Goal: Task Accomplishment & Management: Complete application form

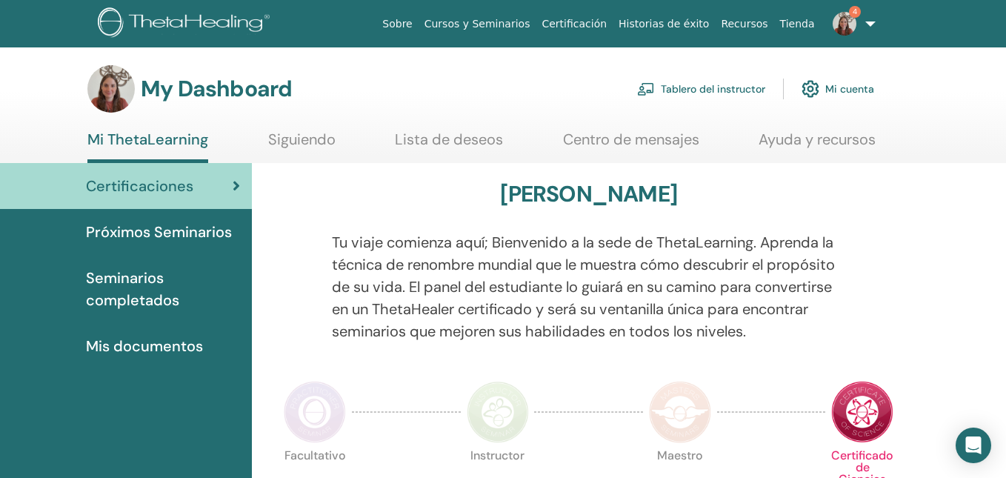
click at [747, 88] on link "Tablero del instructor" at bounding box center [701, 89] width 128 height 33
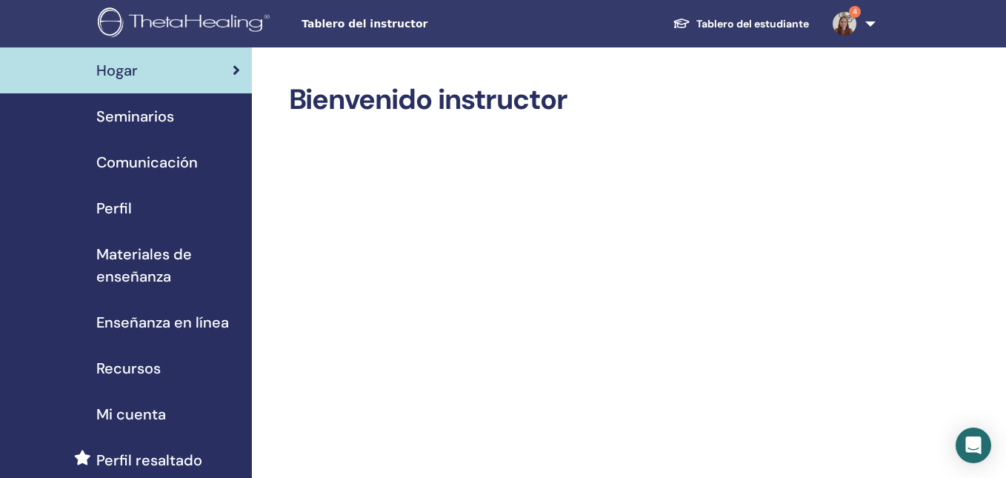
click at [192, 127] on link "Seminarios" at bounding box center [126, 116] width 252 height 46
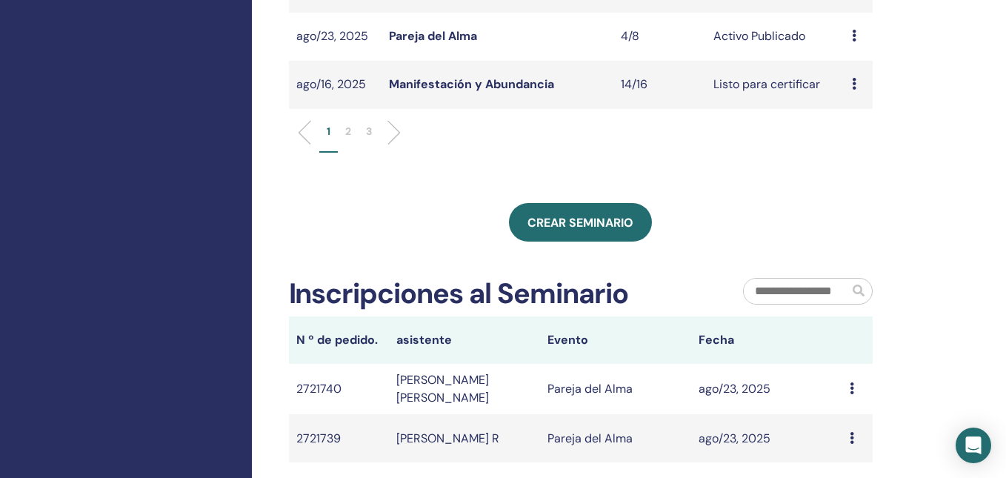
scroll to position [576, 0]
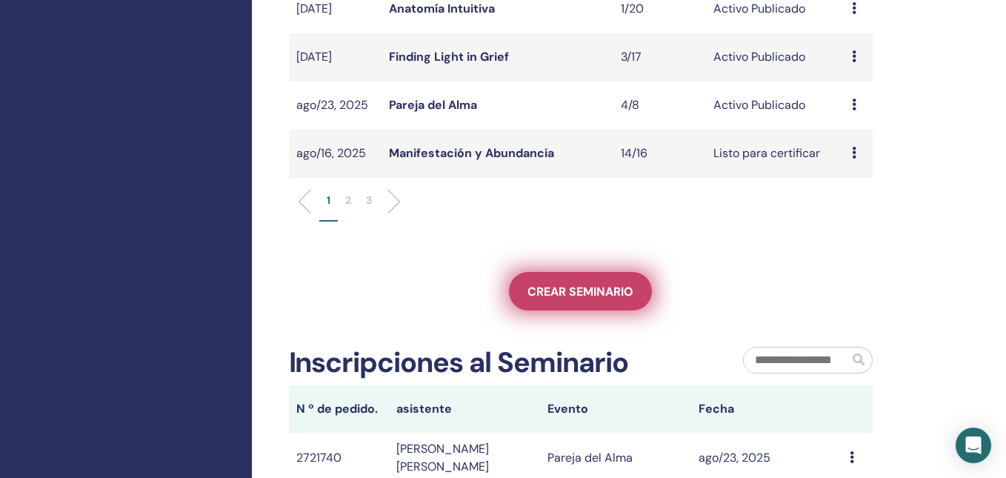
click at [607, 299] on span "Crear seminario" at bounding box center [580, 292] width 106 height 16
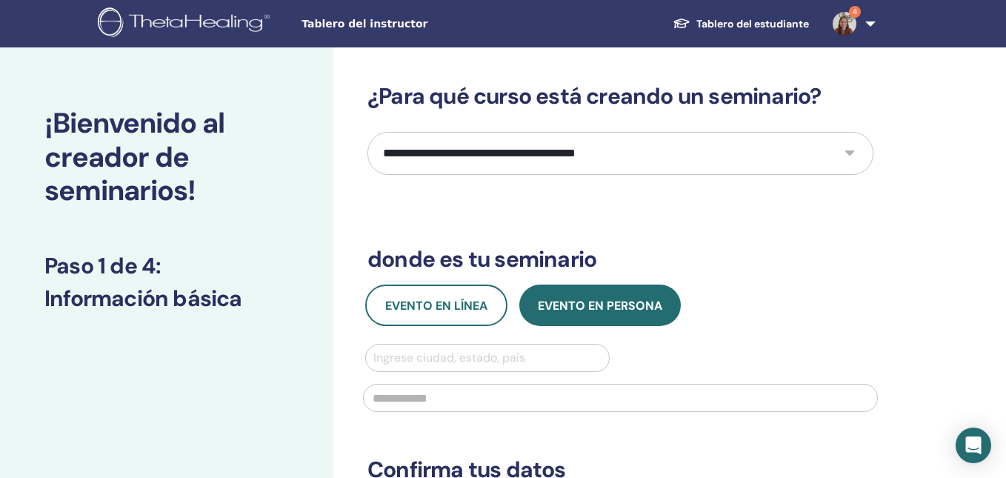
click at [514, 159] on select "**********" at bounding box center [620, 153] width 506 height 43
select select "****"
click at [367, 132] on select "**********" at bounding box center [620, 153] width 506 height 43
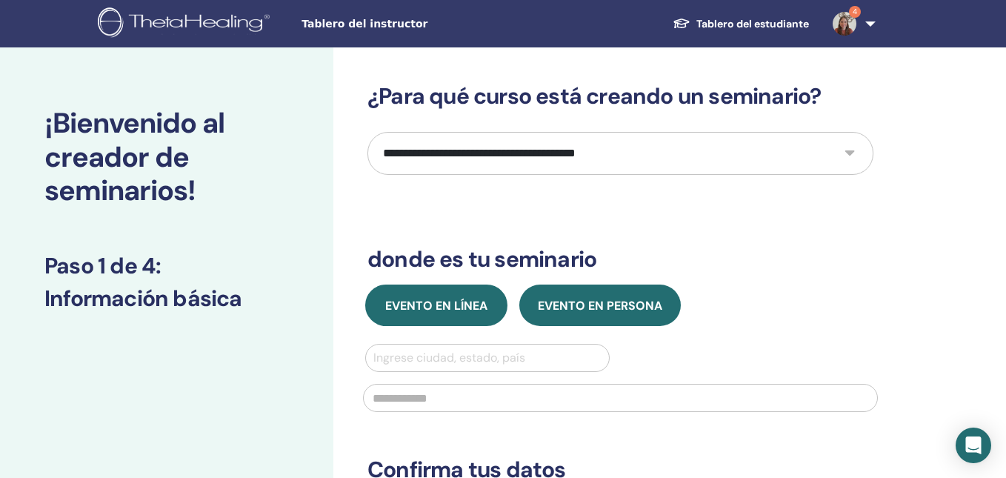
click at [453, 306] on span "Evento en línea" at bounding box center [436, 306] width 102 height 16
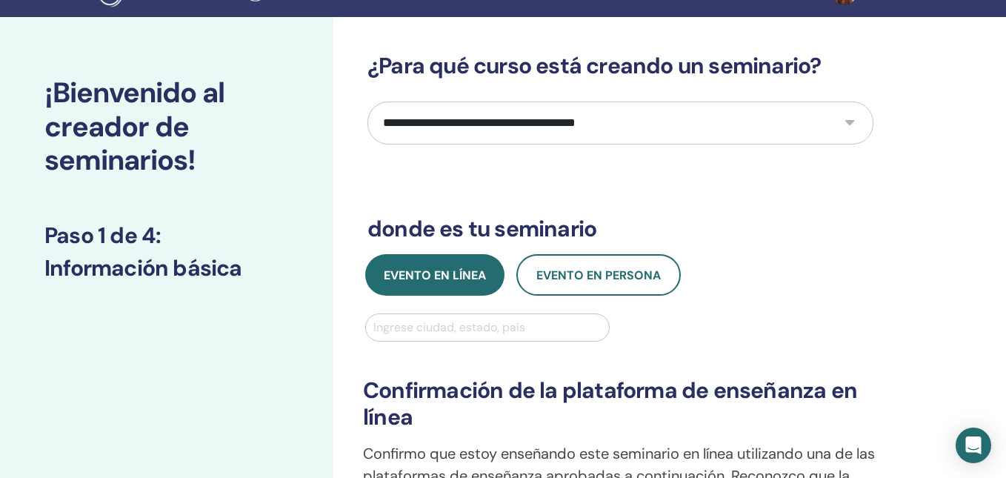
scroll to position [35, 0]
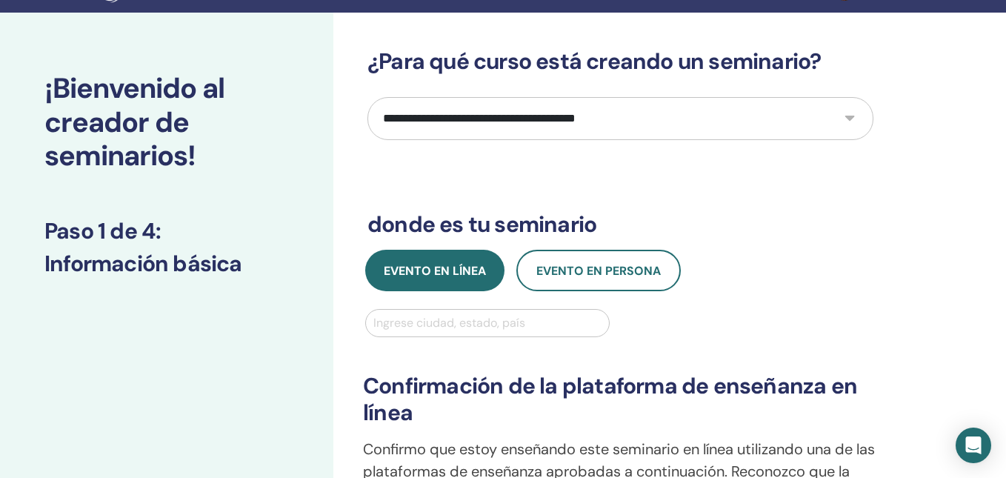
click at [480, 316] on div at bounding box center [487, 323] width 228 height 21
type input "******"
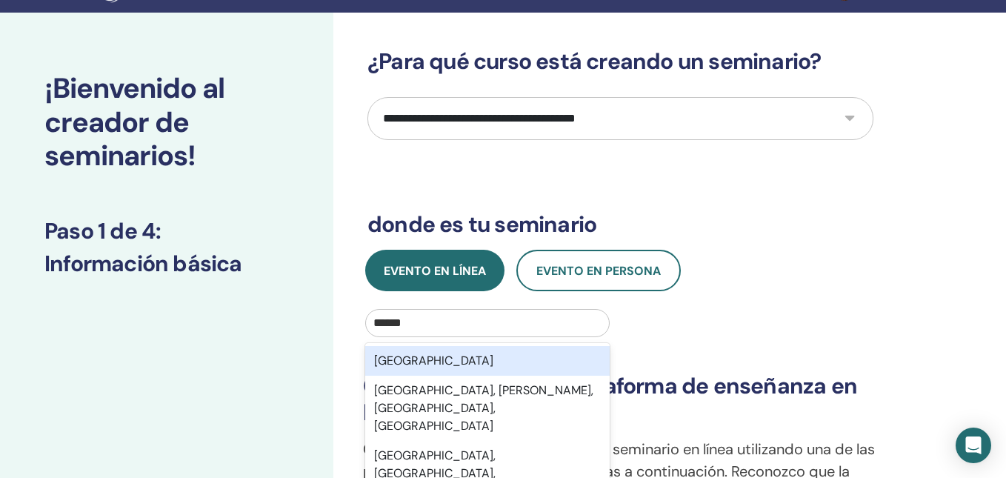
click at [471, 358] on div "México" at bounding box center [487, 361] width 244 height 30
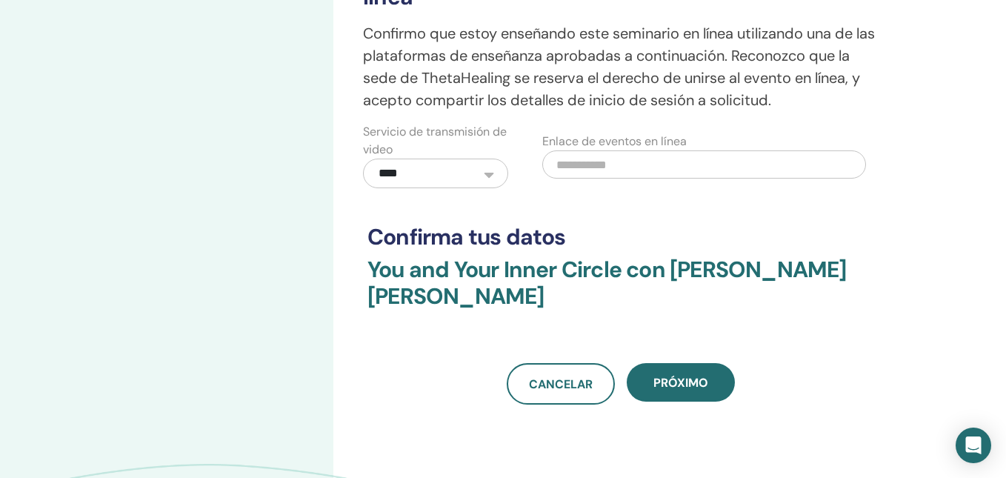
scroll to position [453, 0]
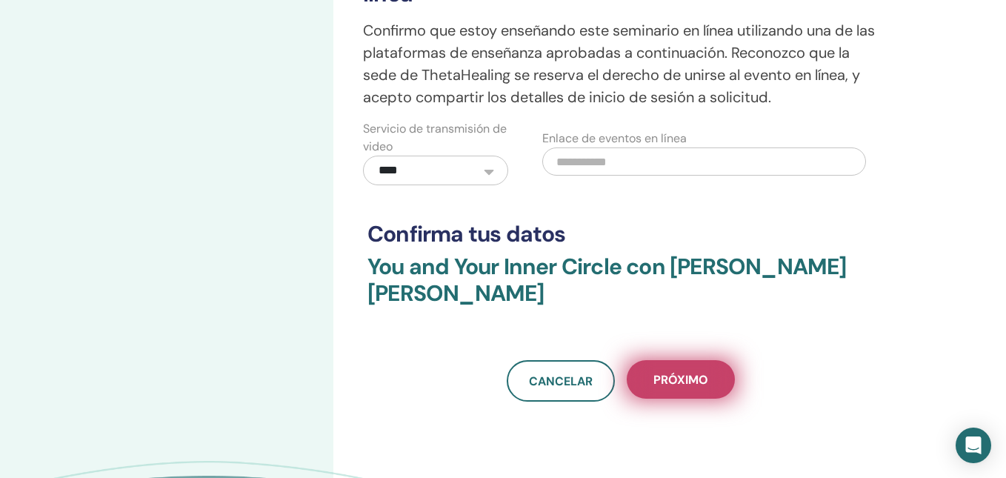
click at [650, 377] on button "próximo" at bounding box center [681, 379] width 108 height 39
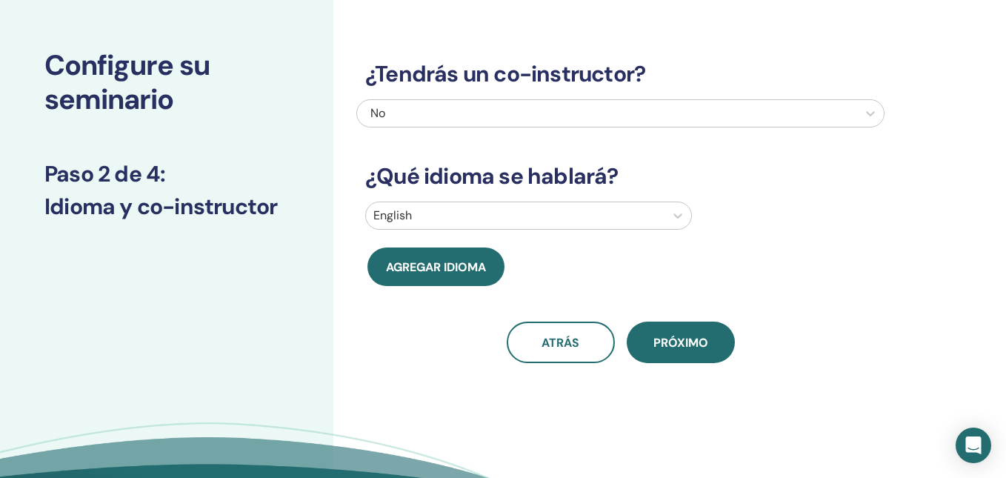
scroll to position [0, 0]
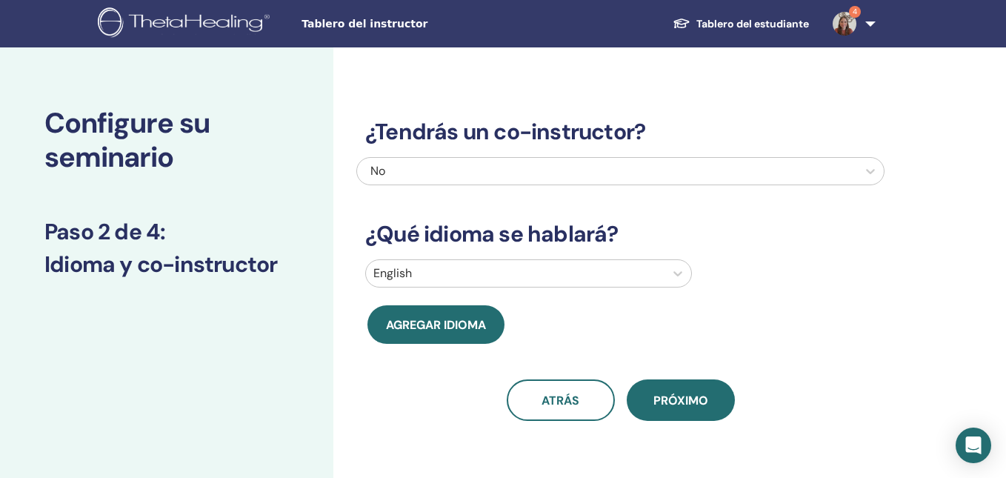
click at [530, 166] on div "No" at bounding box center [569, 171] width 399 height 18
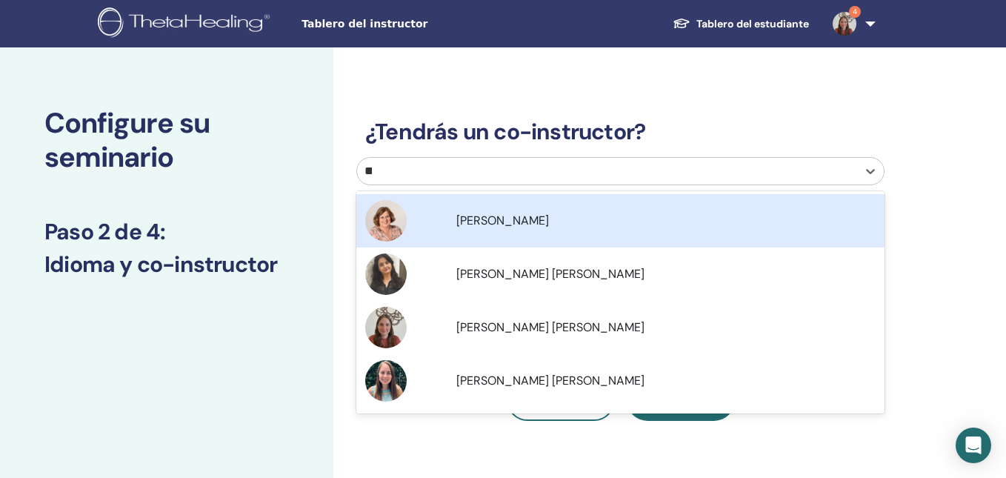
type input "***"
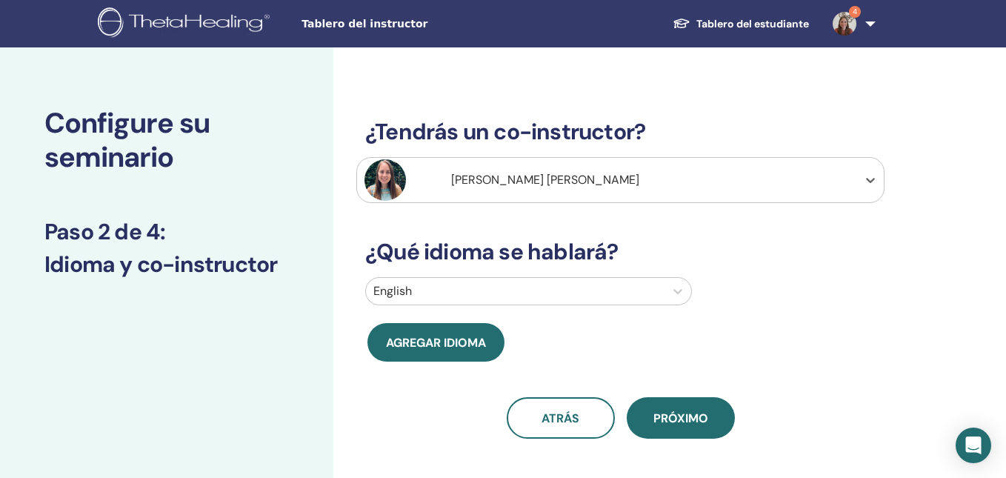
click at [443, 295] on div "English" at bounding box center [620, 294] width 528 height 34
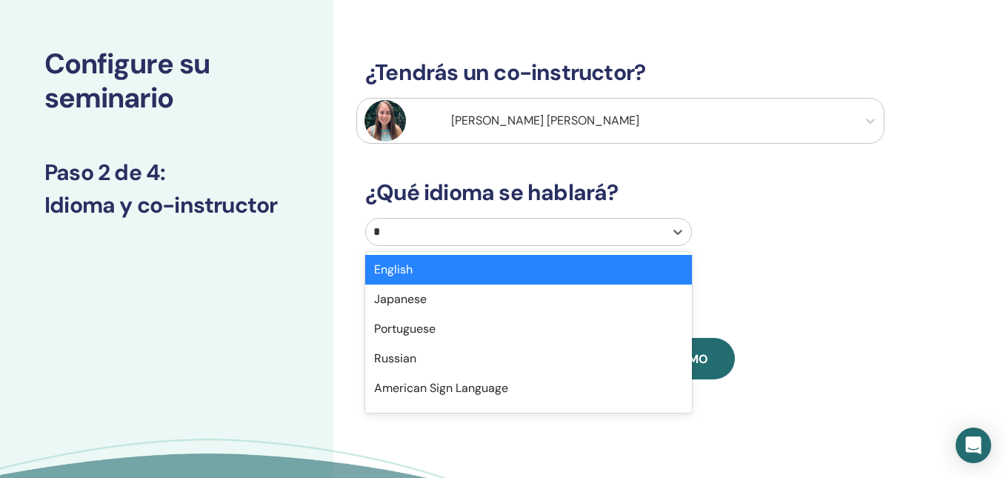
scroll to position [61, 0]
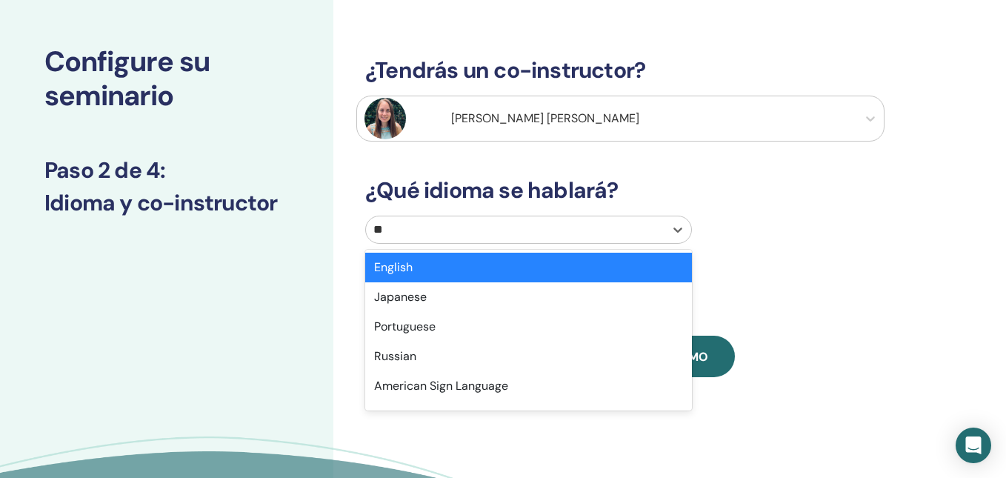
type input "***"
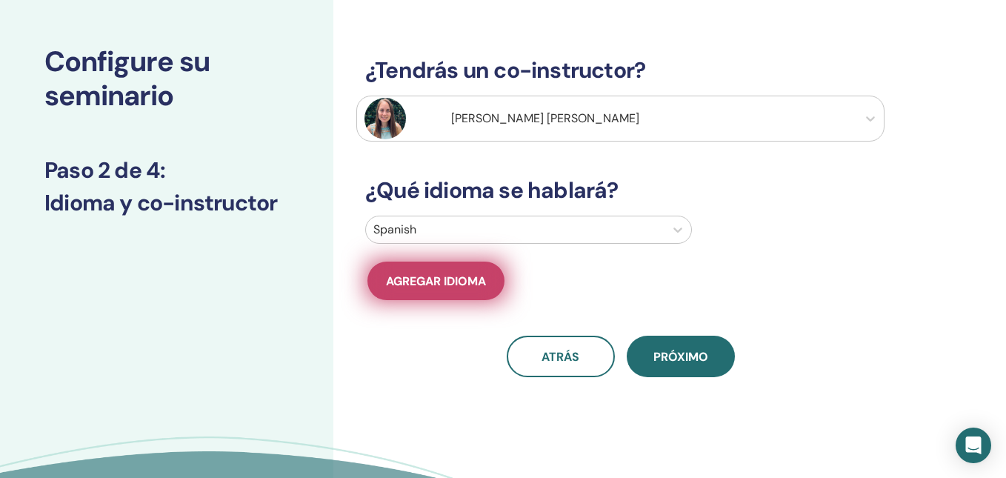
click at [416, 283] on span "Agregar idioma" at bounding box center [436, 281] width 100 height 16
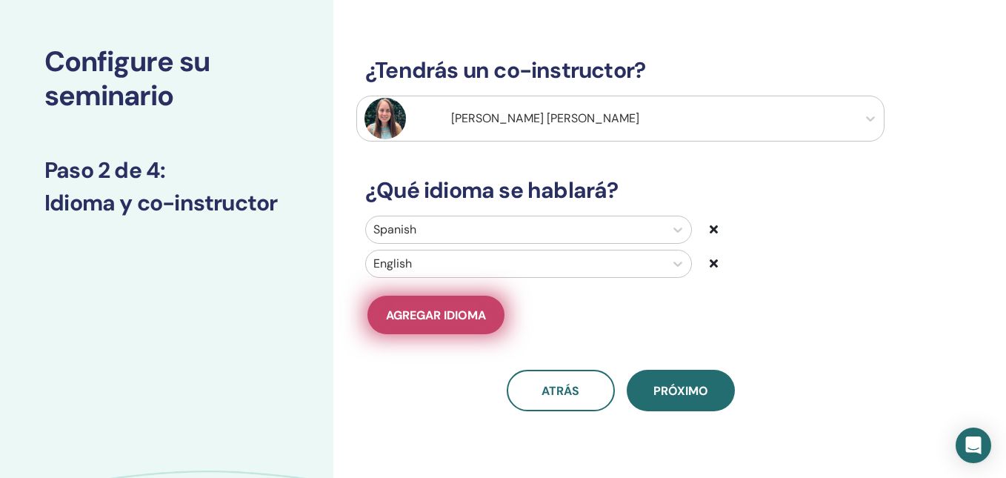
click at [417, 307] on span "Agregar idioma" at bounding box center [436, 315] width 100 height 16
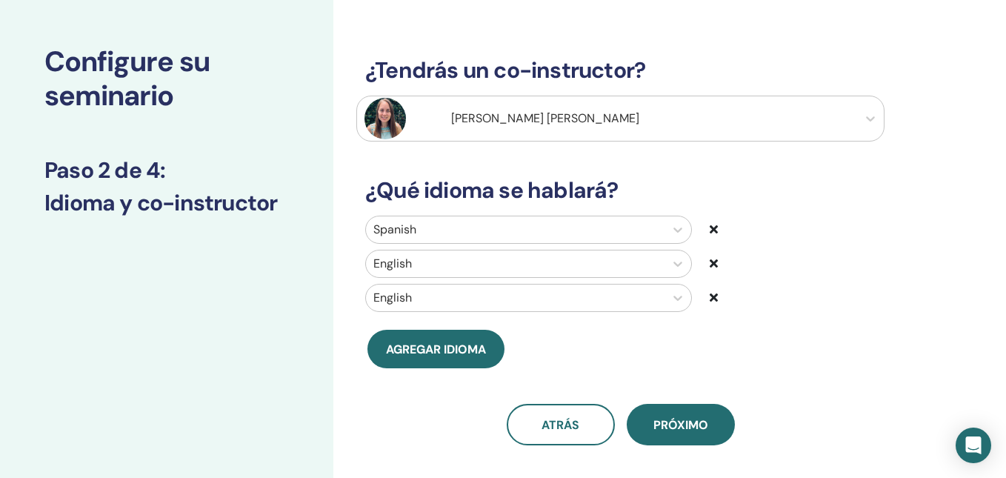
click at [417, 302] on div "English" at bounding box center [528, 298] width 327 height 28
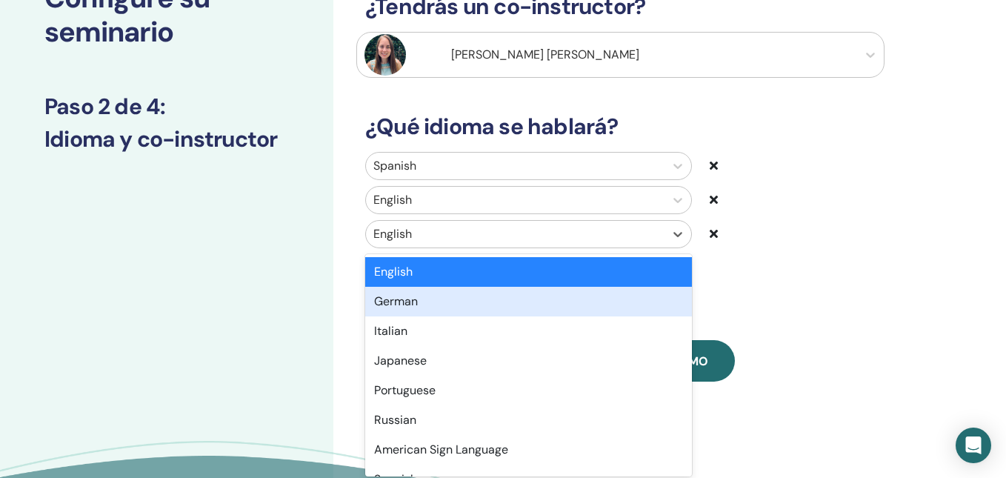
scroll to position [130, 0]
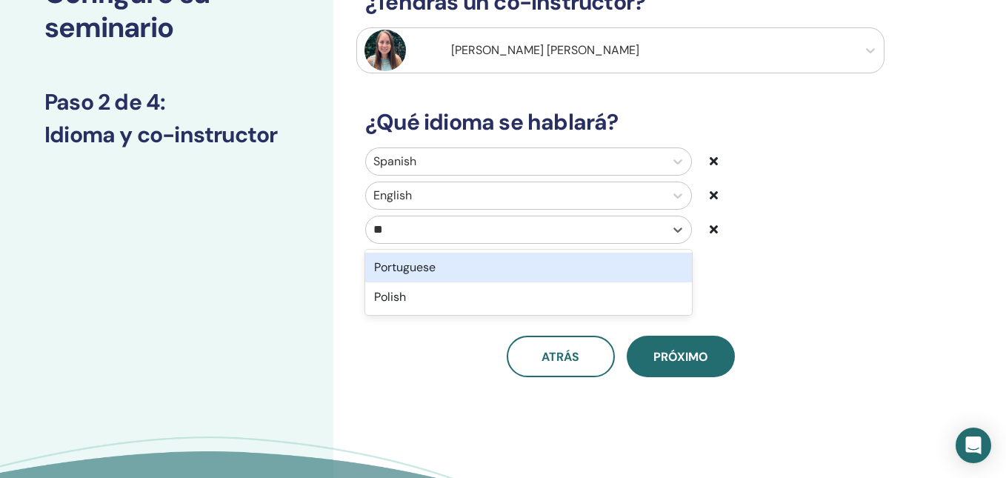
type input "***"
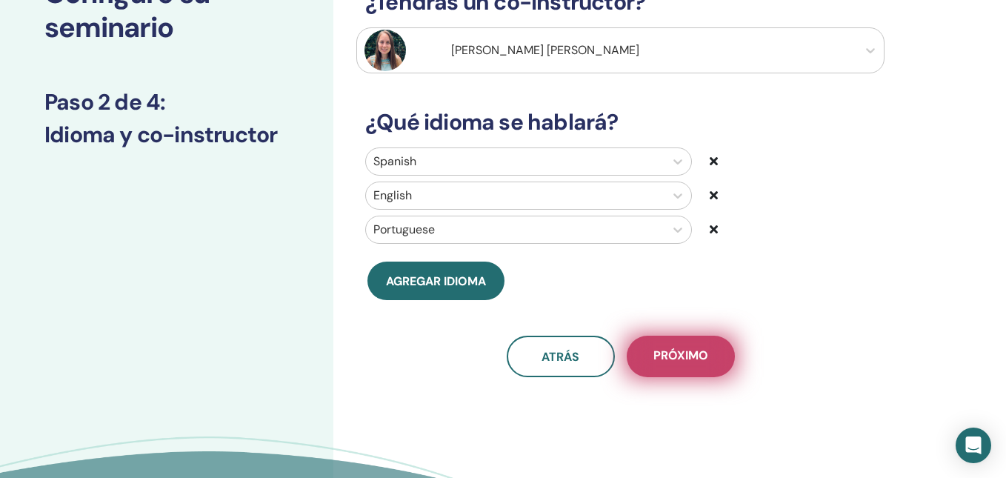
click at [675, 364] on span "próximo" at bounding box center [680, 356] width 55 height 19
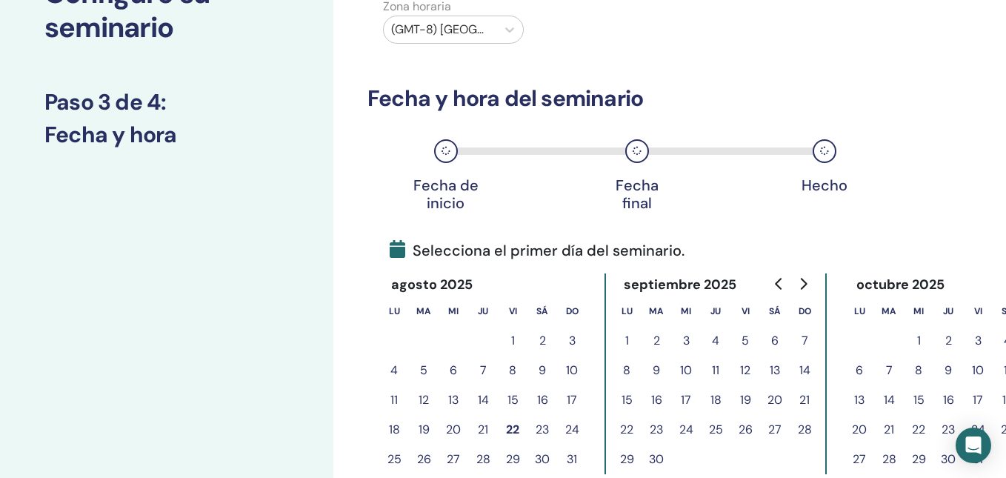
click at [804, 287] on icon "Go to next month" at bounding box center [803, 284] width 12 height 12
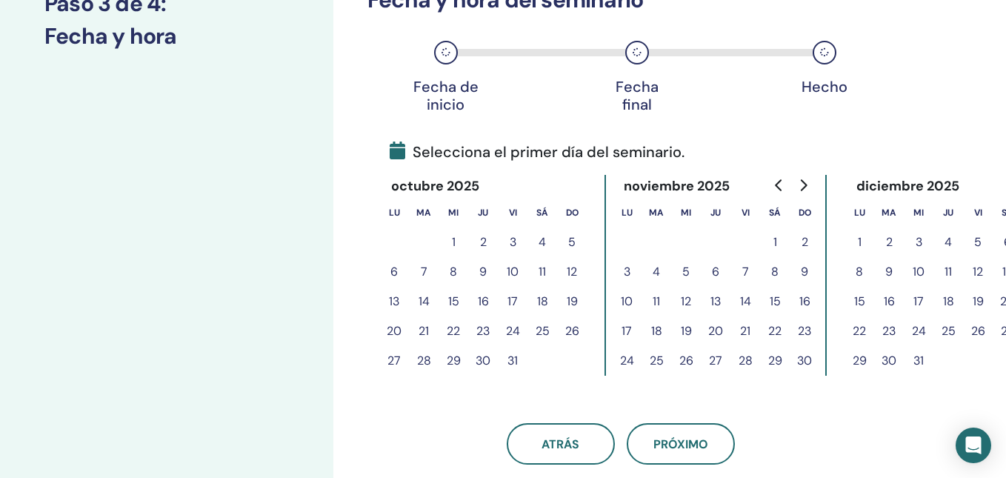
scroll to position [226, 0]
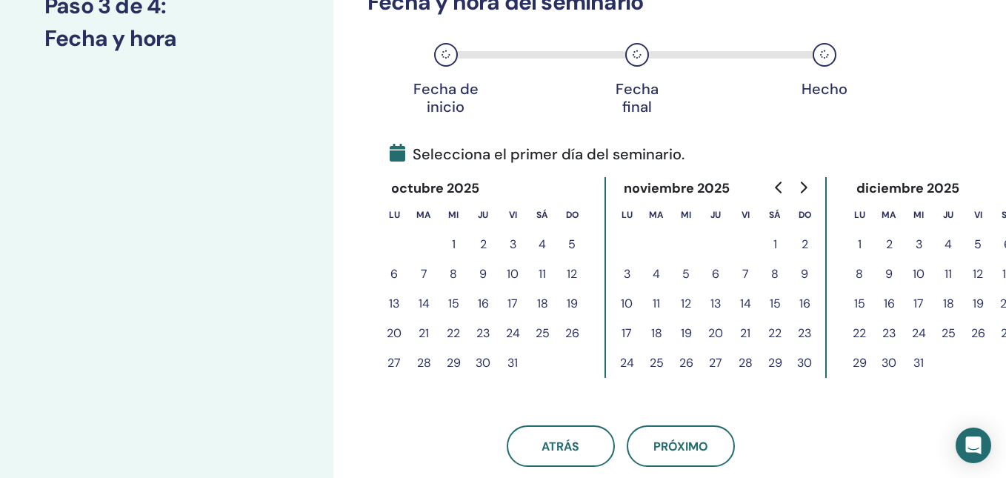
click at [550, 332] on button "25" at bounding box center [542, 334] width 30 height 30
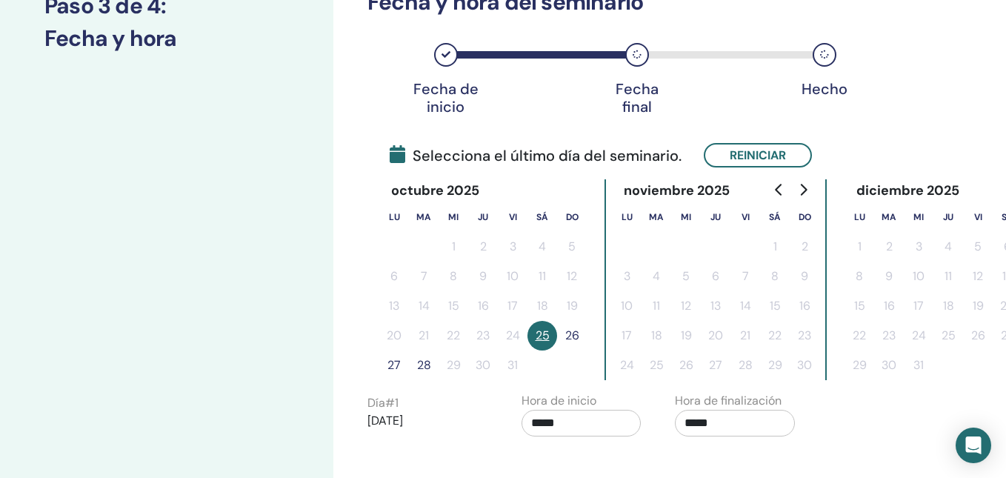
click at [570, 333] on button "26" at bounding box center [572, 336] width 30 height 30
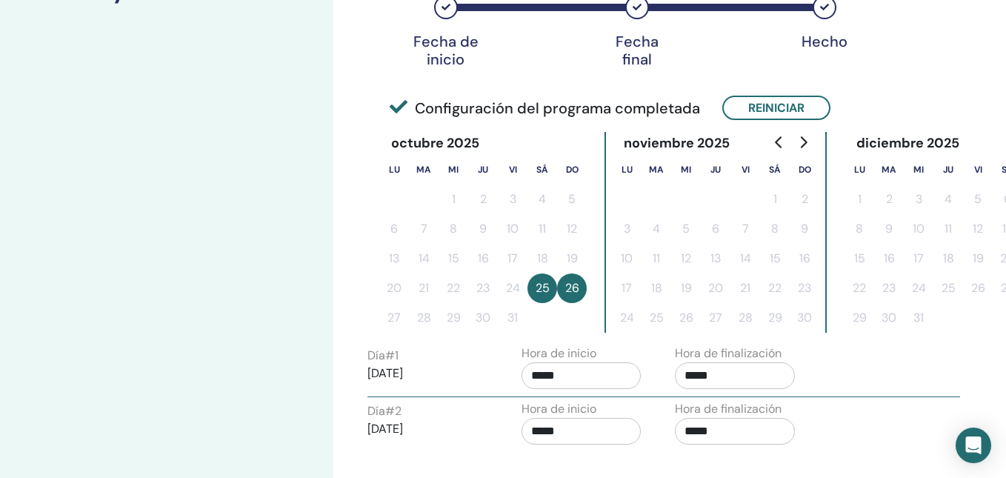
scroll to position [286, 0]
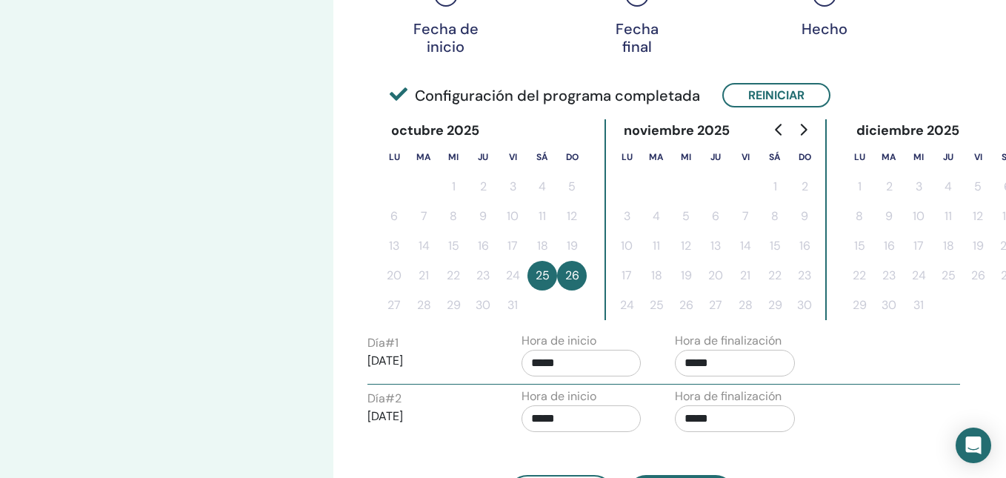
click at [696, 362] on input "*****" at bounding box center [735, 363] width 120 height 27
click at [752, 268] on span "▲" at bounding box center [751, 272] width 30 height 30
type input "*****"
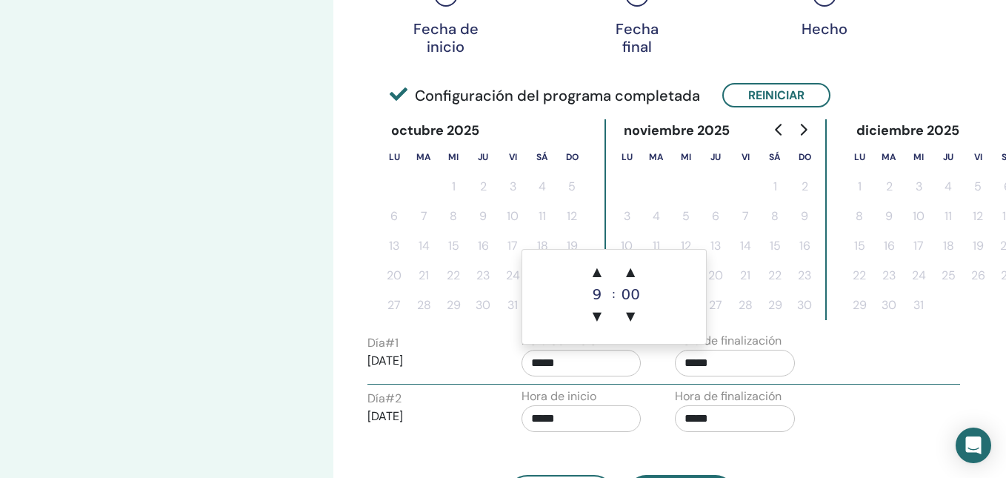
click at [587, 356] on input "*****" at bounding box center [582, 363] width 120 height 27
click at [604, 261] on span "▲" at bounding box center [597, 272] width 30 height 30
type input "*****"
click at [660, 380] on div "Hora de inicio *****" at bounding box center [587, 358] width 154 height 52
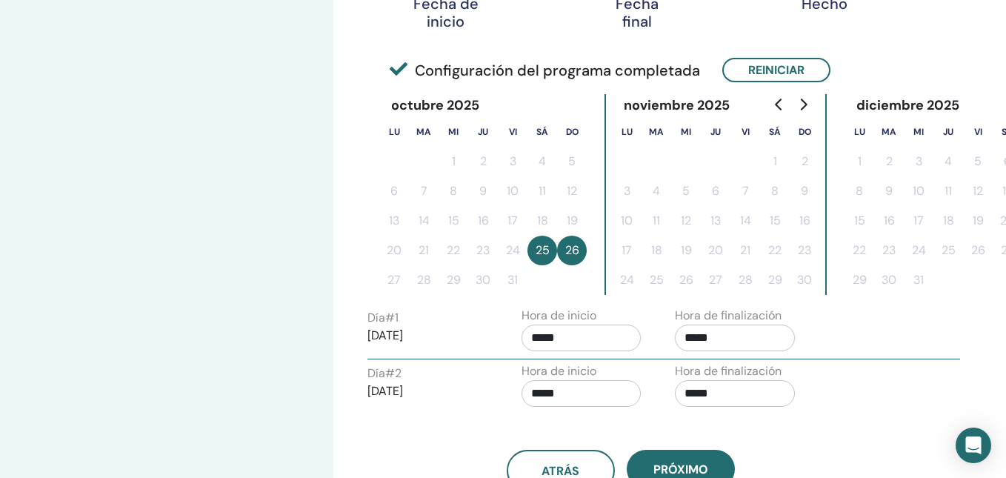
scroll to position [319, 0]
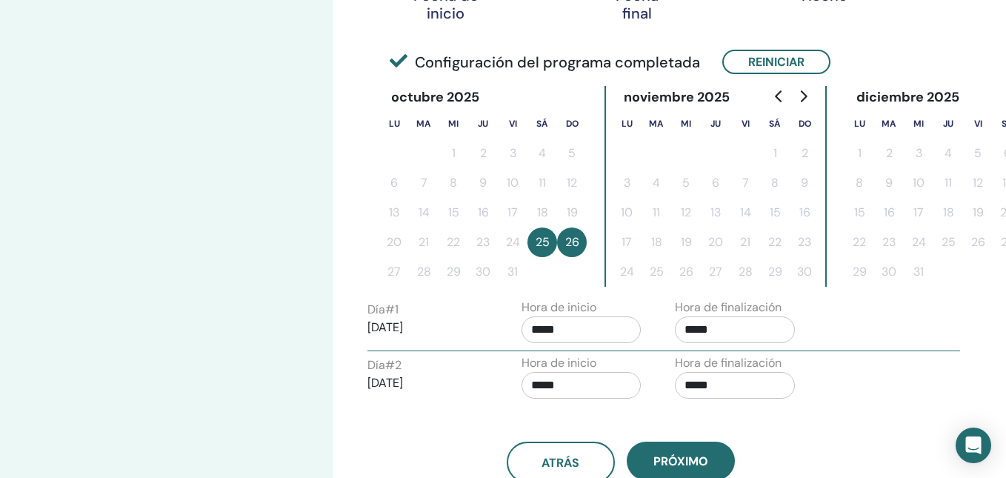
click at [686, 395] on input "*****" at bounding box center [735, 385] width 120 height 27
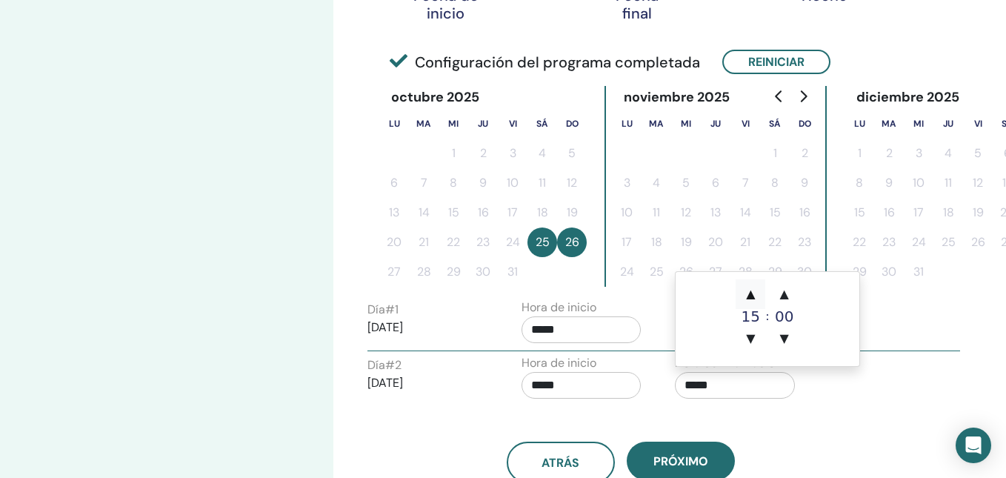
click at [755, 292] on span "▲" at bounding box center [751, 294] width 30 height 30
type input "*****"
click at [593, 376] on input "*****" at bounding box center [582, 385] width 120 height 27
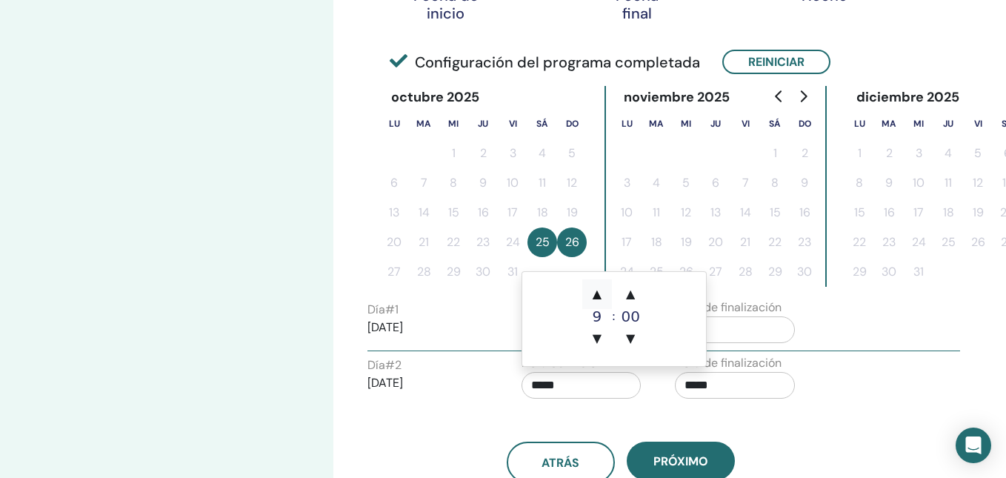
click at [599, 295] on span "▲" at bounding box center [597, 294] width 30 height 30
type input "*****"
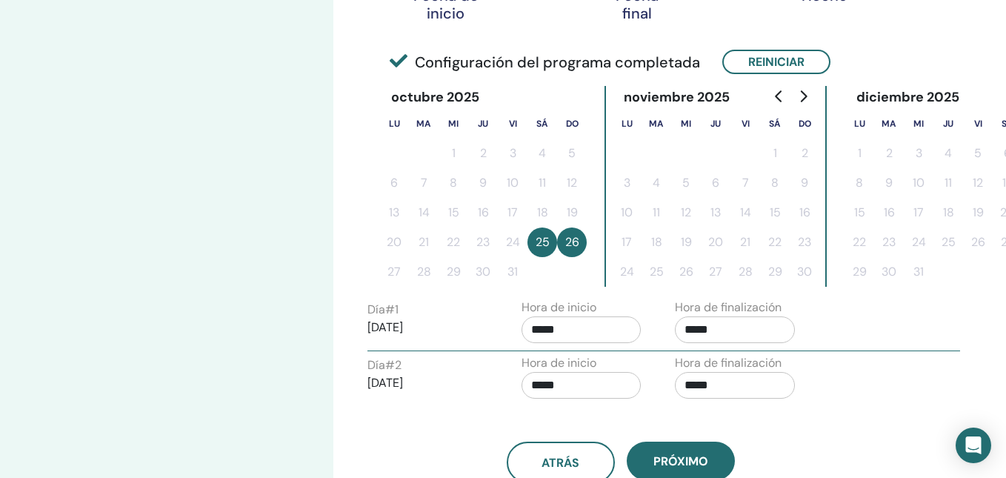
click at [665, 410] on div "atrás próximo" at bounding box center [620, 444] width 528 height 77
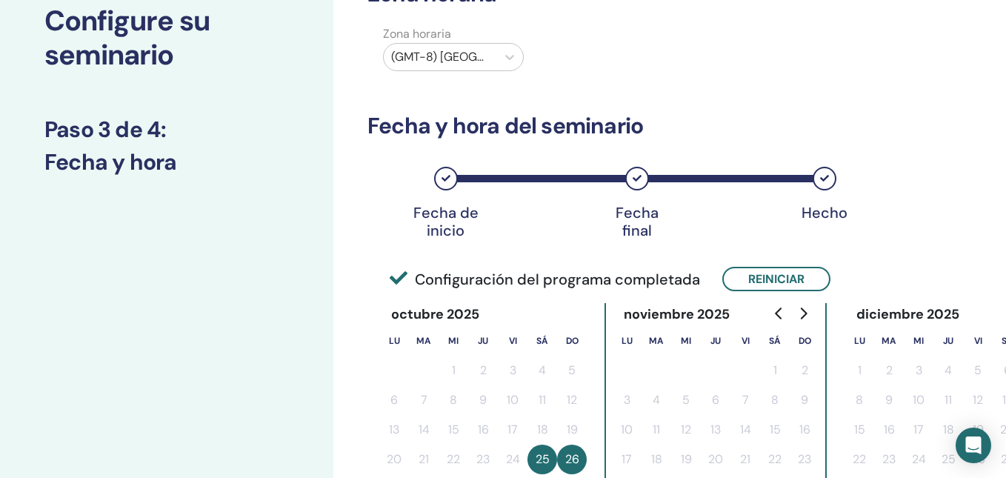
scroll to position [0, 0]
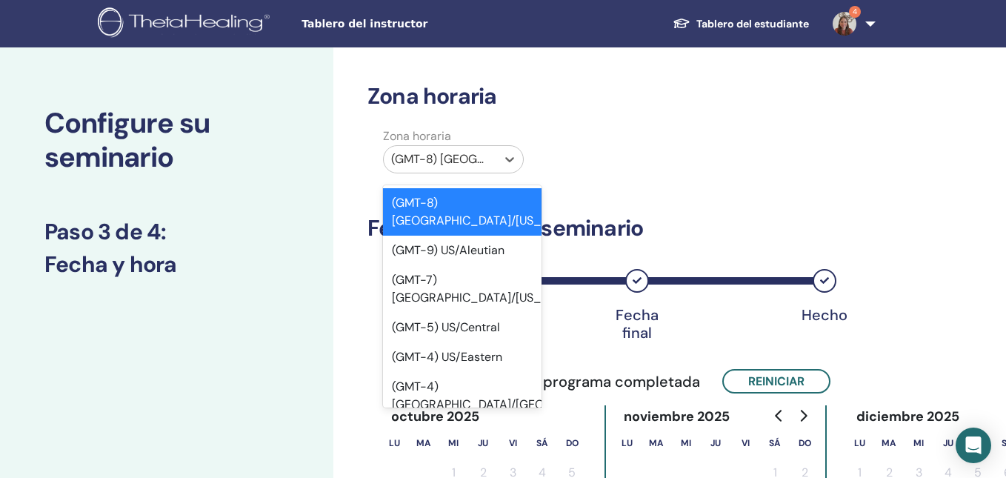
click at [483, 160] on div at bounding box center [440, 159] width 98 height 21
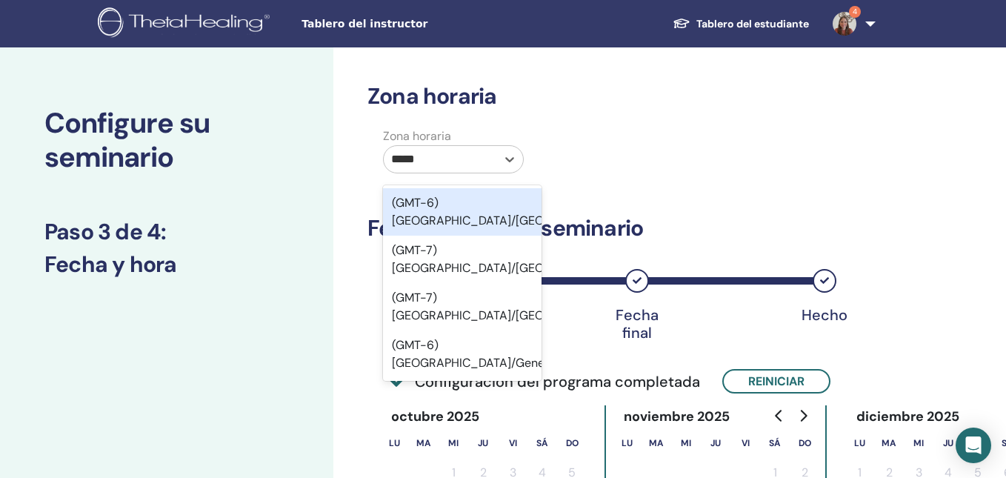
type input "******"
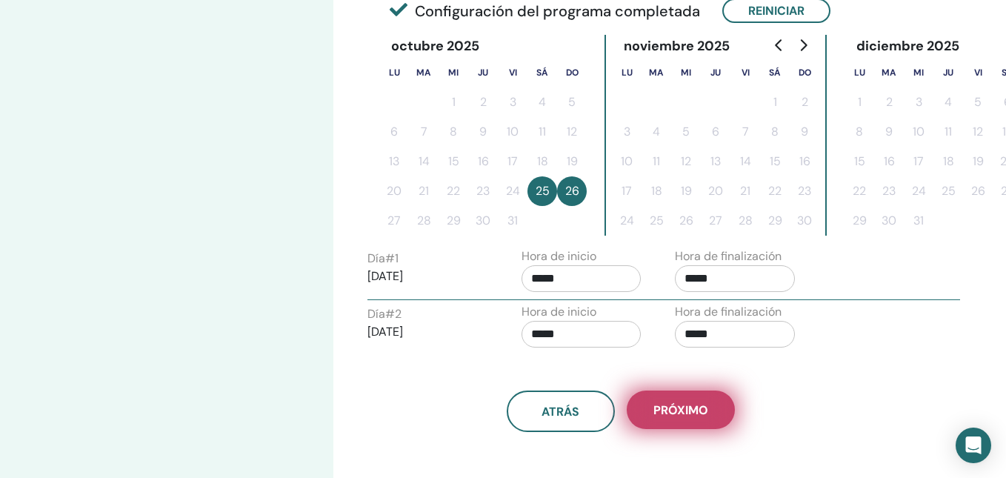
click at [670, 427] on button "próximo" at bounding box center [681, 409] width 108 height 39
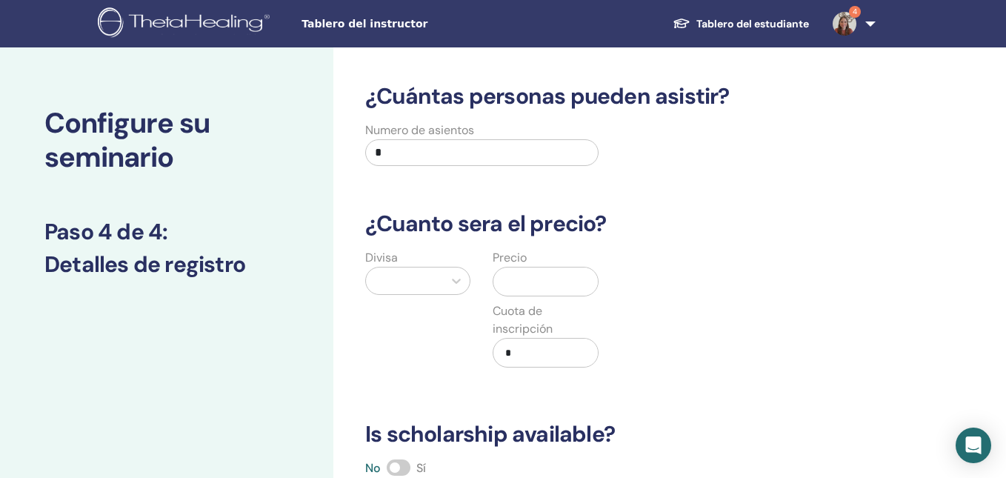
click at [438, 150] on input "*" at bounding box center [481, 152] width 233 height 27
type input "**"
click at [438, 284] on div at bounding box center [404, 280] width 77 height 27
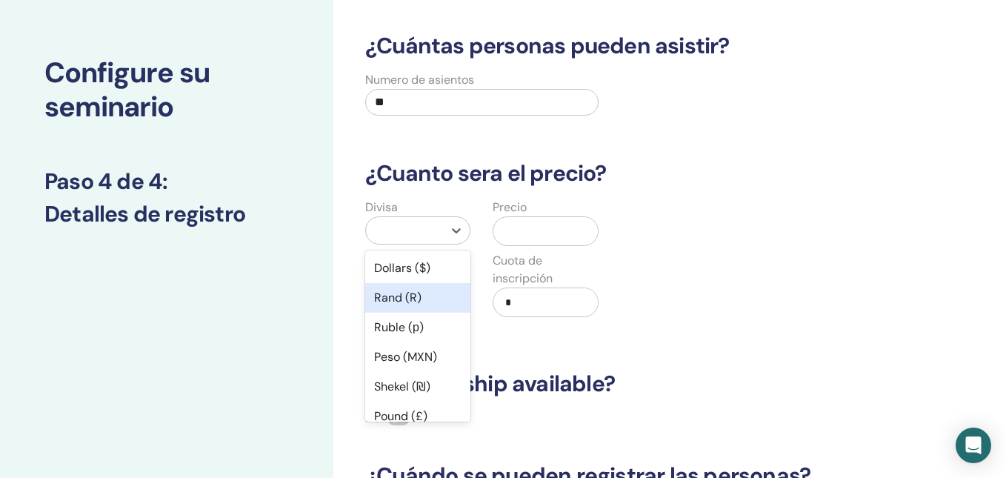
scroll to position [51, 0]
click at [440, 264] on div "Dollars ($)" at bounding box center [417, 268] width 105 height 30
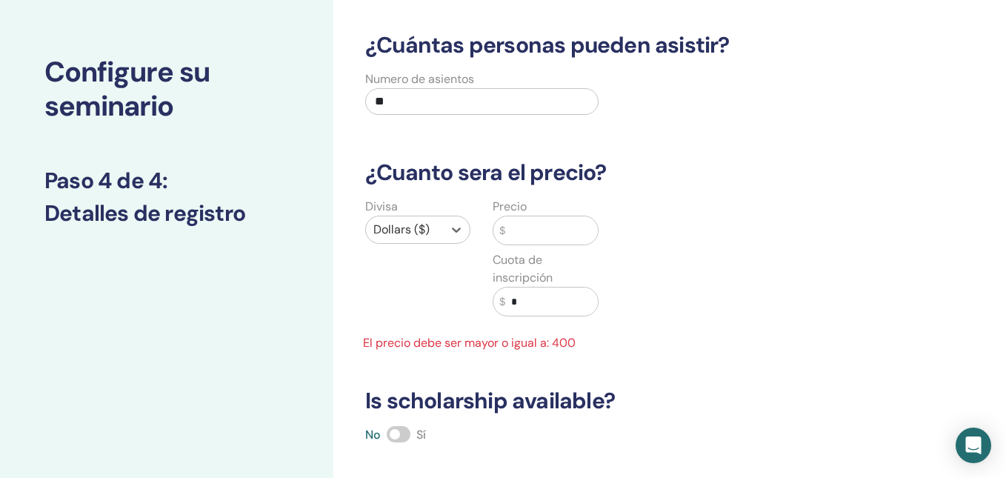
click at [527, 224] on input "text" at bounding box center [551, 230] width 93 height 28
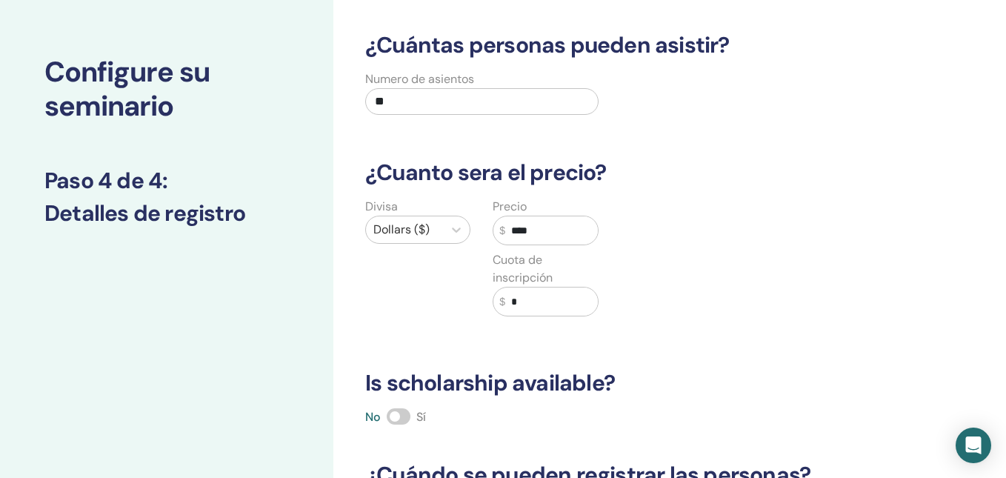
type input "****"
click at [436, 224] on div "Dollars ($)" at bounding box center [404, 229] width 77 height 27
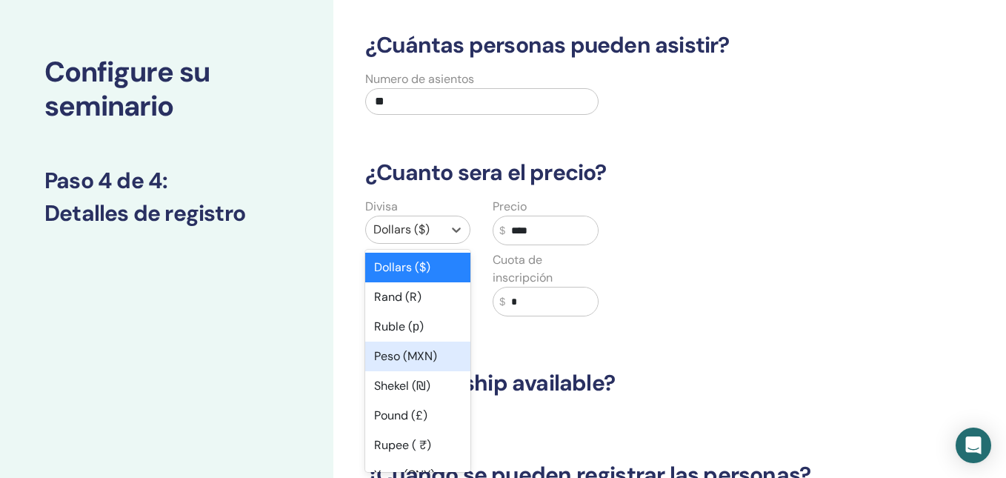
click at [429, 346] on div "Peso (MXN)" at bounding box center [417, 357] width 105 height 30
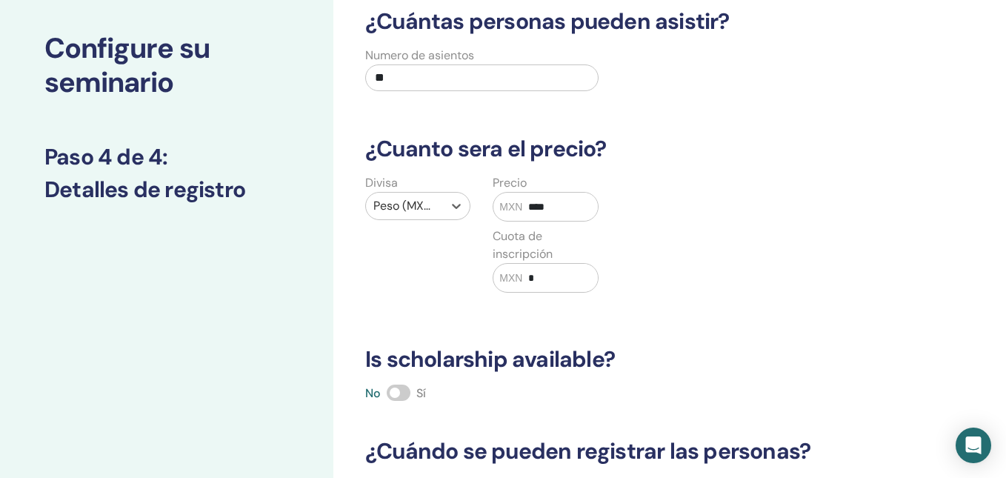
scroll to position [146, 0]
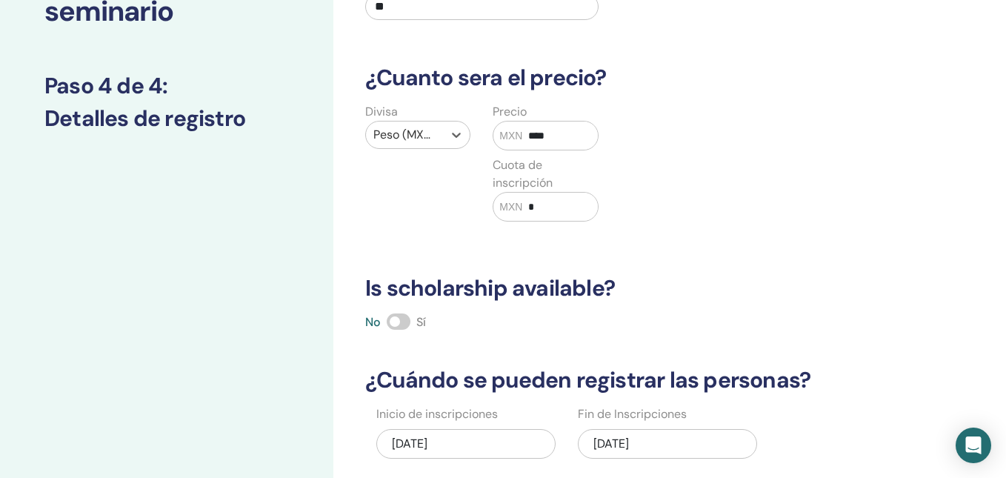
click at [403, 321] on span at bounding box center [399, 321] width 24 height 16
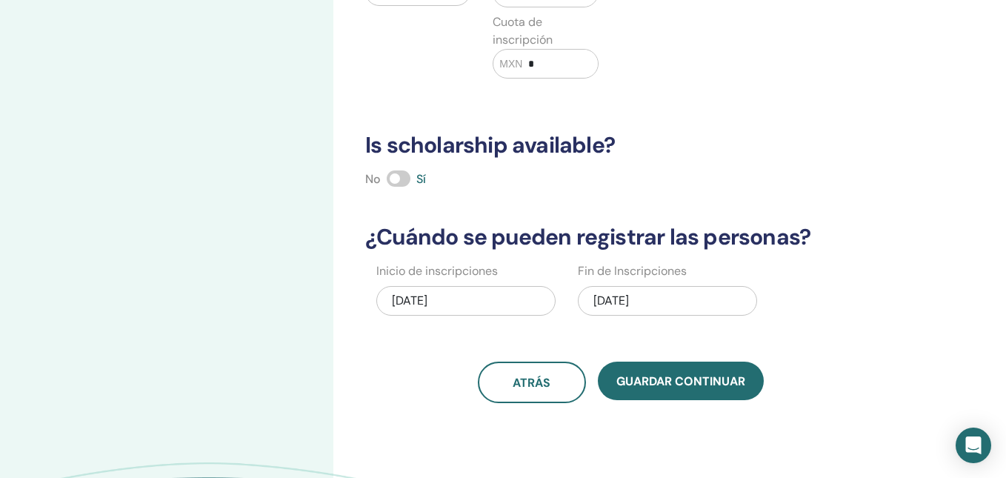
scroll to position [307, 0]
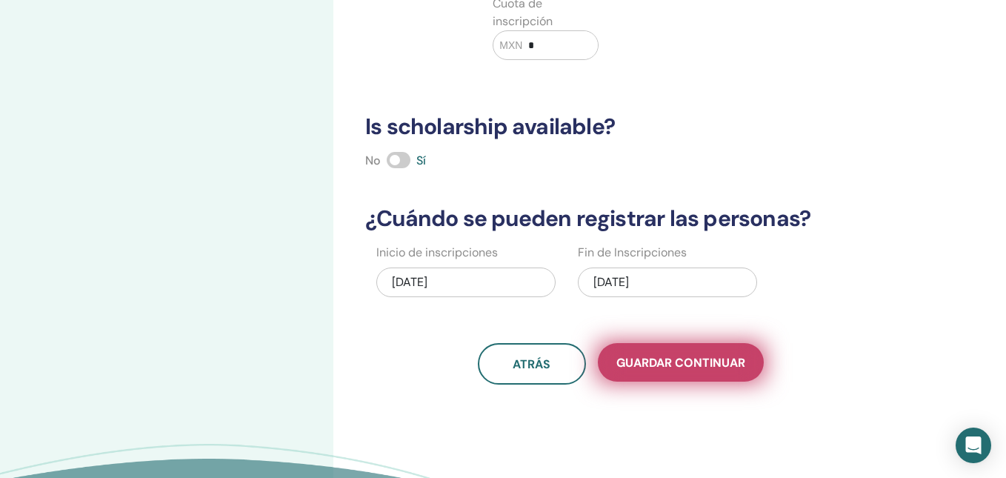
click at [666, 350] on button "Guardar Continuar" at bounding box center [681, 362] width 166 height 39
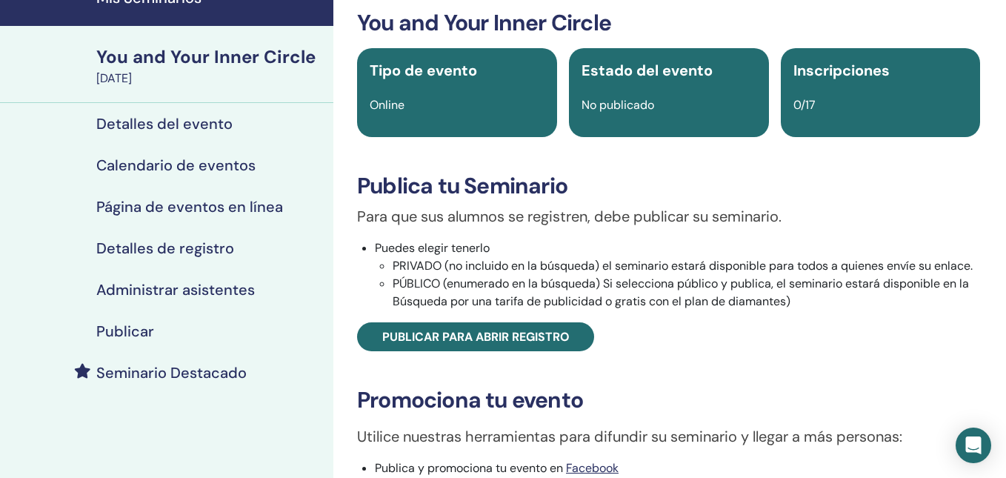
scroll to position [119, 0]
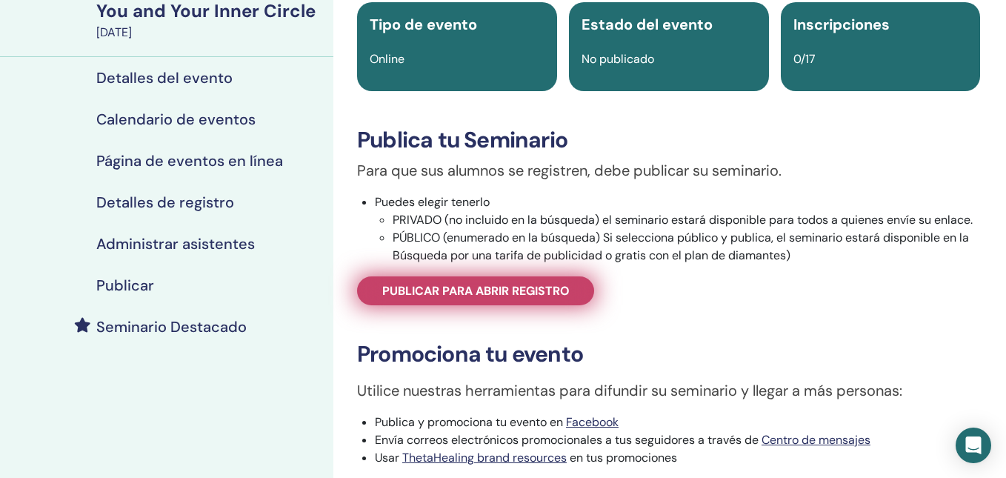
click at [547, 298] on span "Publicar para abrir registro" at bounding box center [475, 291] width 187 height 16
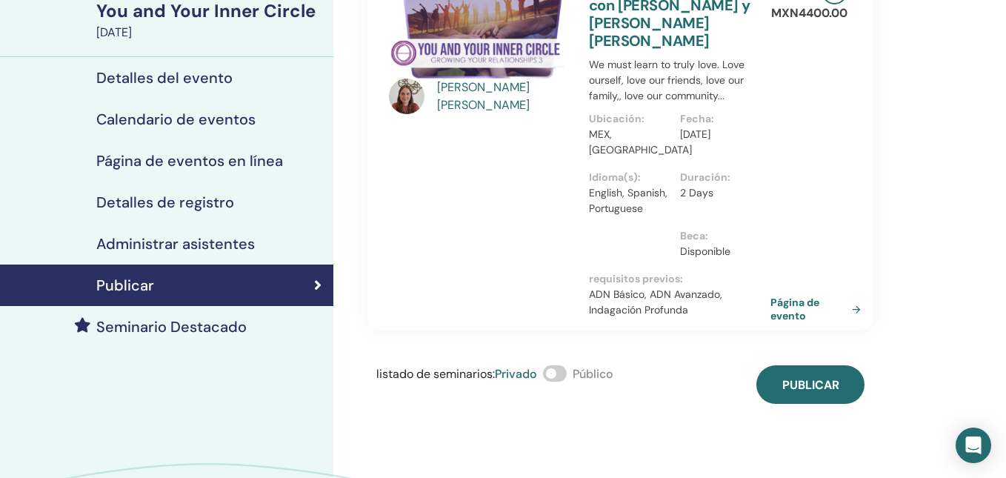
click at [567, 371] on span at bounding box center [555, 373] width 24 height 16
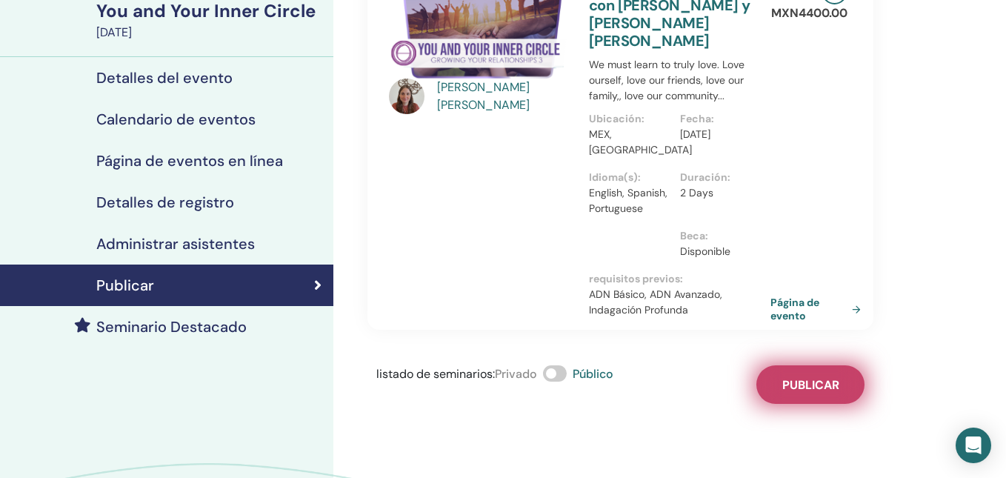
click at [799, 373] on button "Publicar" at bounding box center [810, 384] width 108 height 39
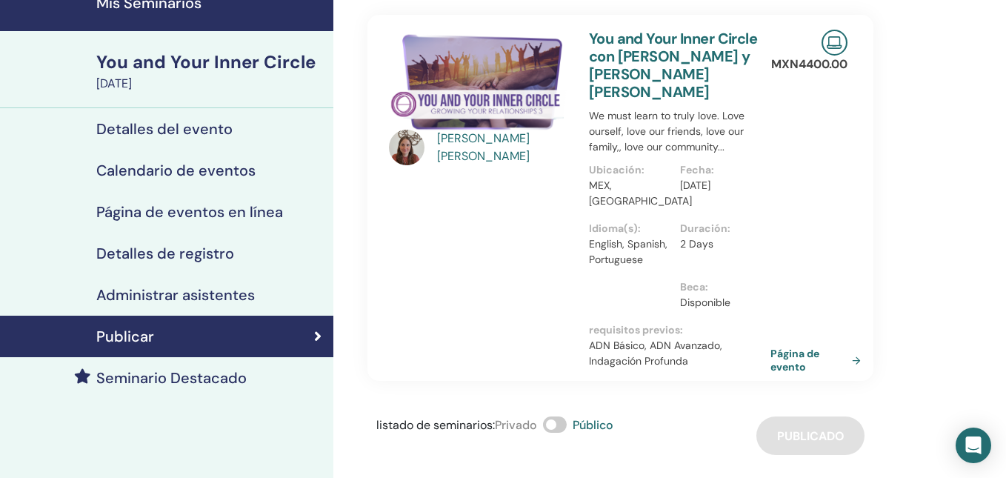
scroll to position [67, 0]
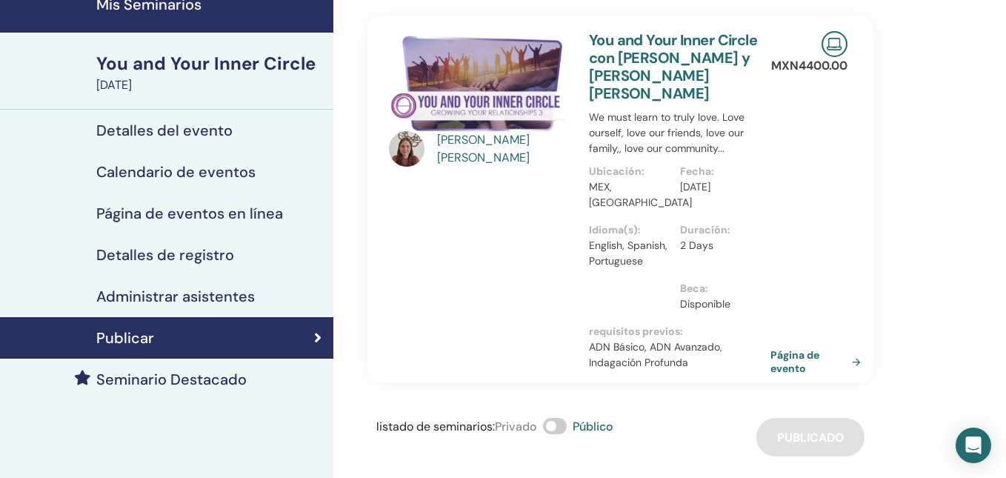
click at [292, 379] on div "Seminario Destacado" at bounding box center [167, 379] width 310 height 18
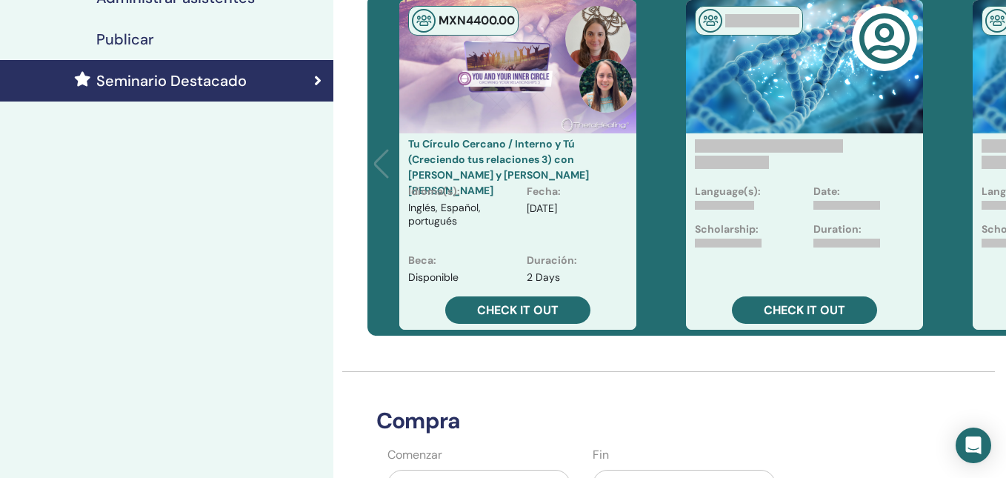
scroll to position [544, 0]
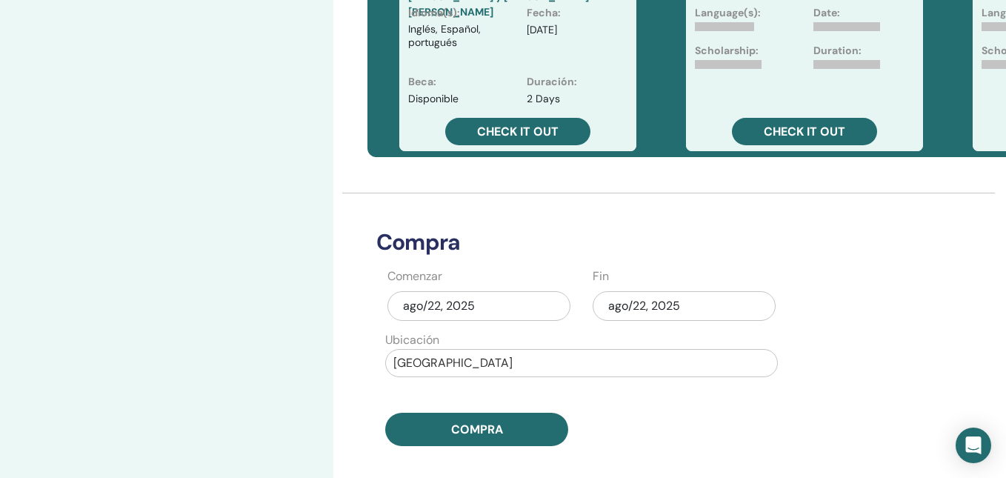
click at [492, 296] on div "ago/22, 2025" at bounding box center [478, 306] width 183 height 30
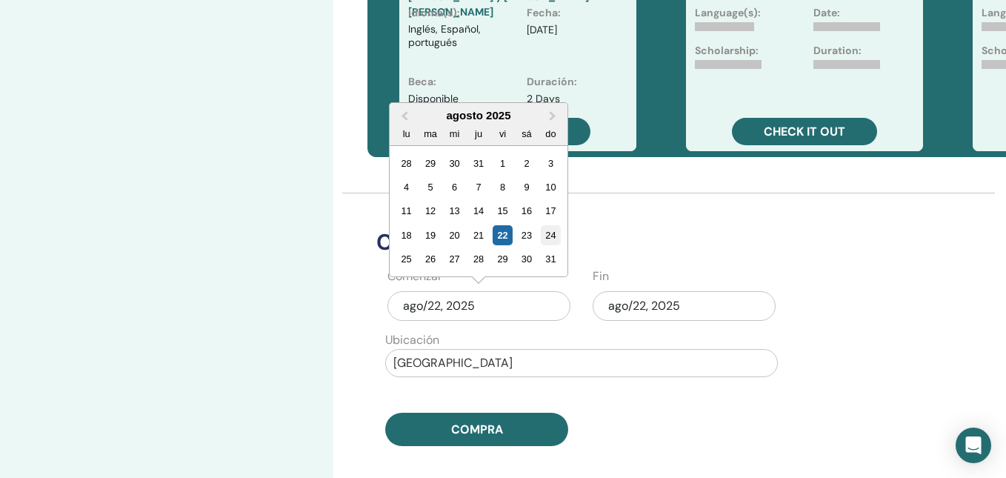
click at [543, 232] on div "24" at bounding box center [551, 235] width 20 height 20
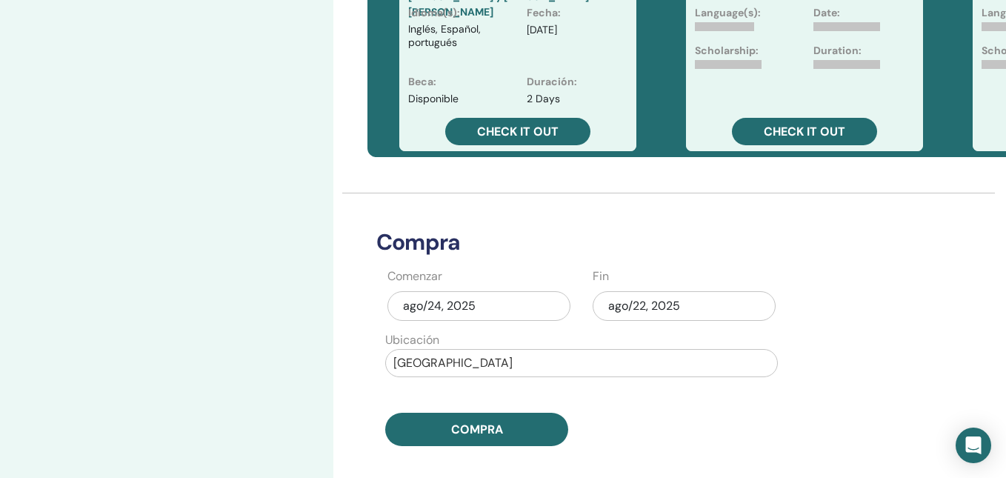
click at [623, 298] on div "ago/22, 2025" at bounding box center [684, 306] width 183 height 30
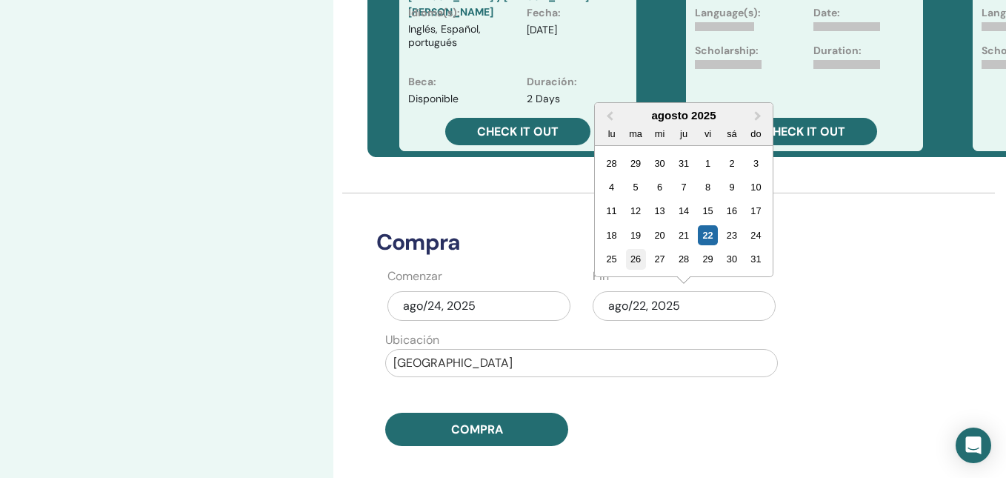
click at [636, 261] on div "26" at bounding box center [636, 259] width 20 height 20
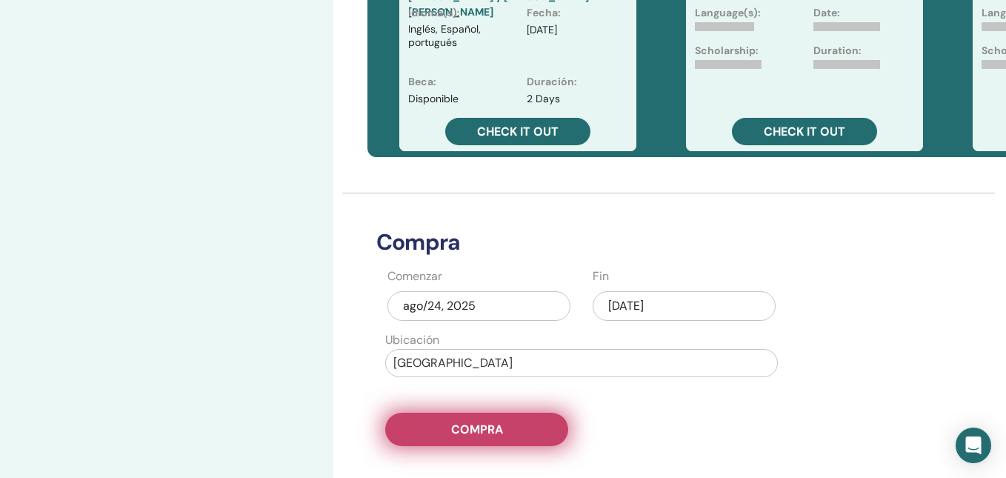
click at [533, 425] on button "Compra" at bounding box center [476, 429] width 183 height 33
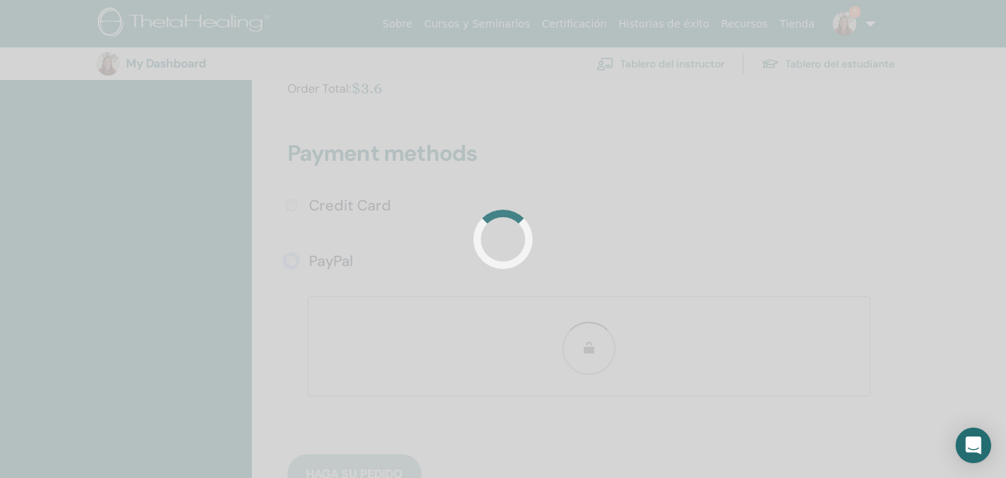
scroll to position [370, 0]
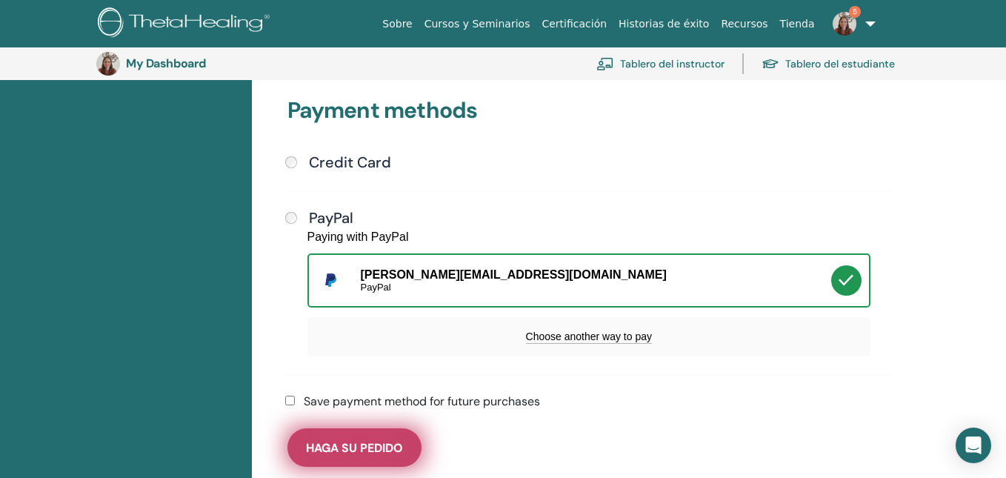
click at [407, 450] on button "Haga su pedido" at bounding box center [354, 447] width 134 height 39
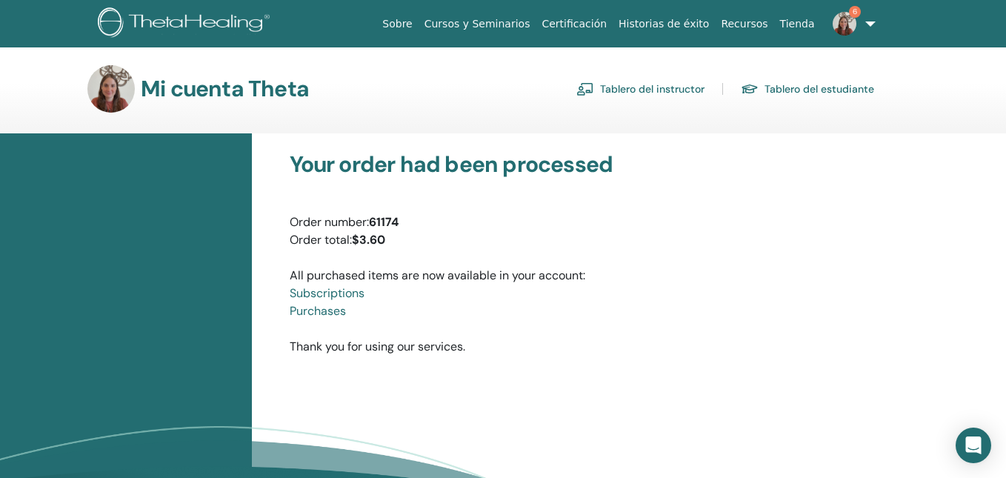
click at [850, 18] on img at bounding box center [845, 24] width 24 height 24
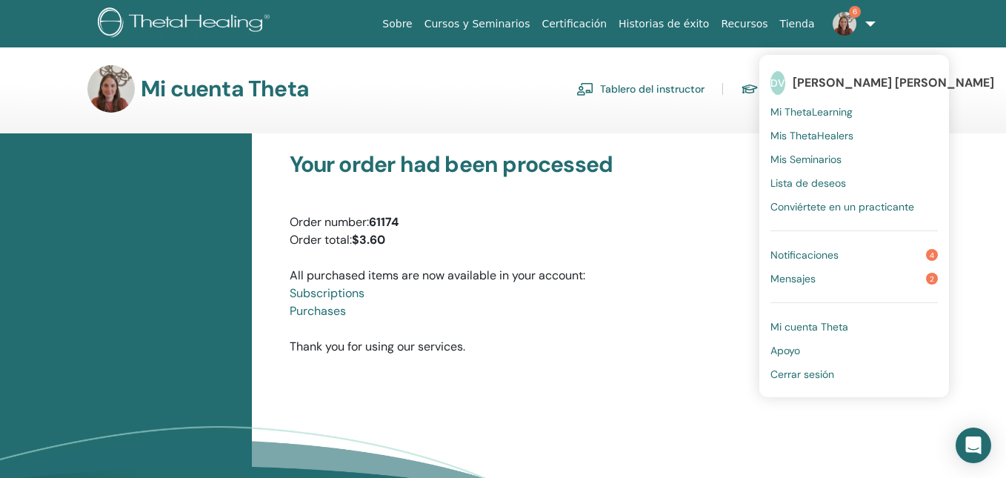
click at [797, 254] on span "Notificaciones" at bounding box center [804, 254] width 68 height 13
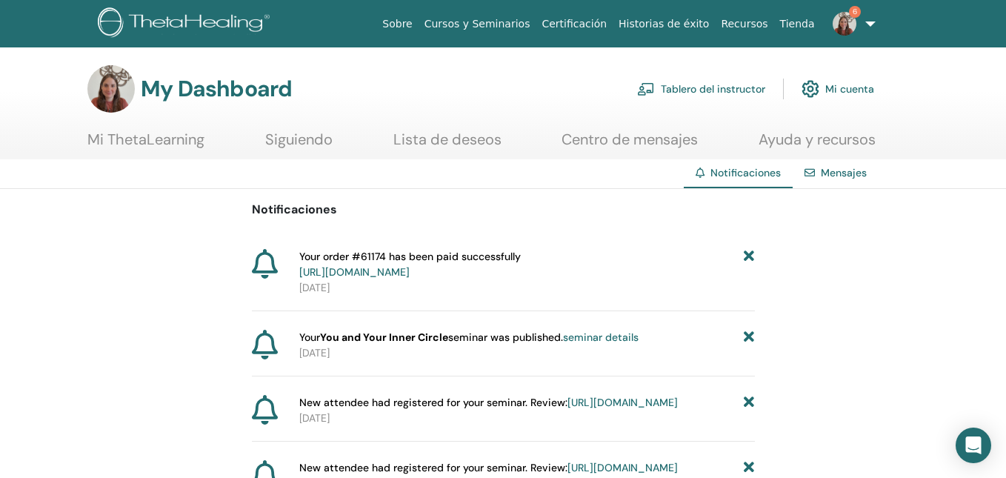
click at [575, 409] on link "https://member.thetahealing.com/instructor/seminar/360427/attendees" at bounding box center [622, 402] width 110 height 13
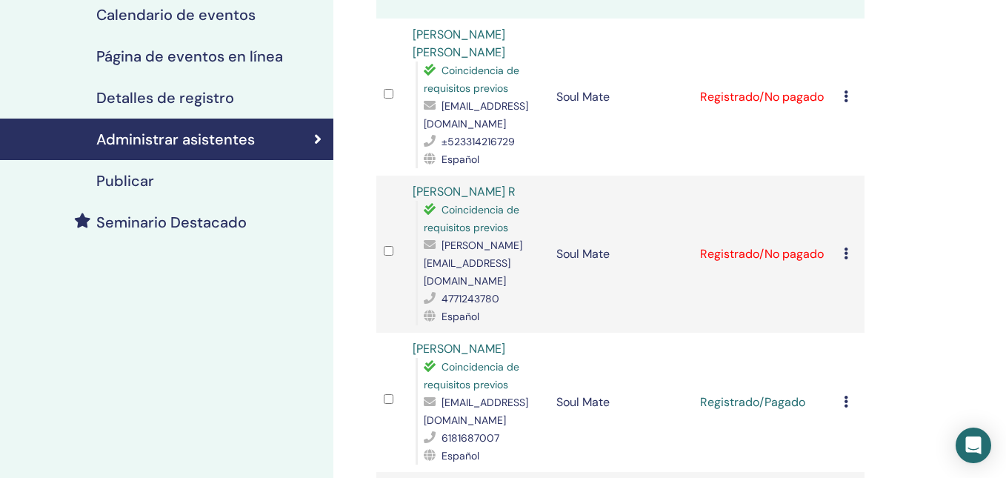
scroll to position [237, 0]
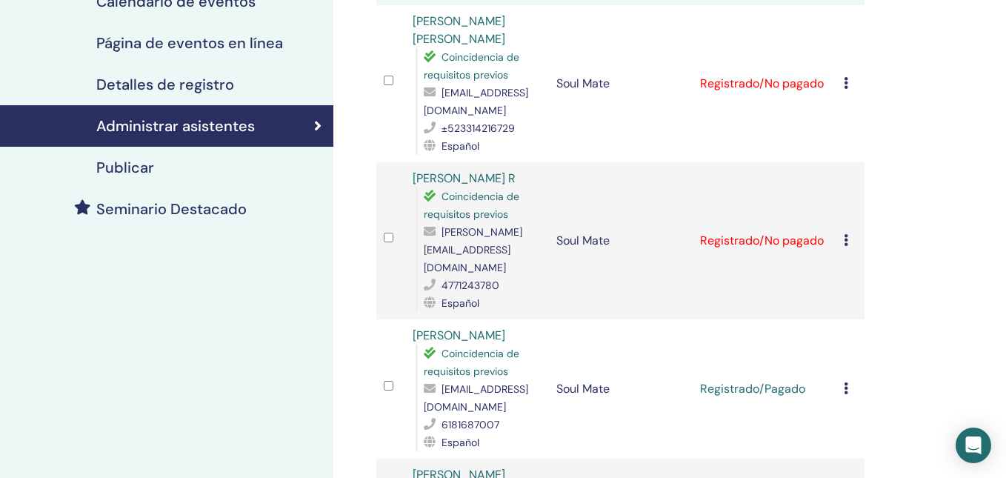
click at [847, 84] on icon at bounding box center [846, 83] width 4 height 12
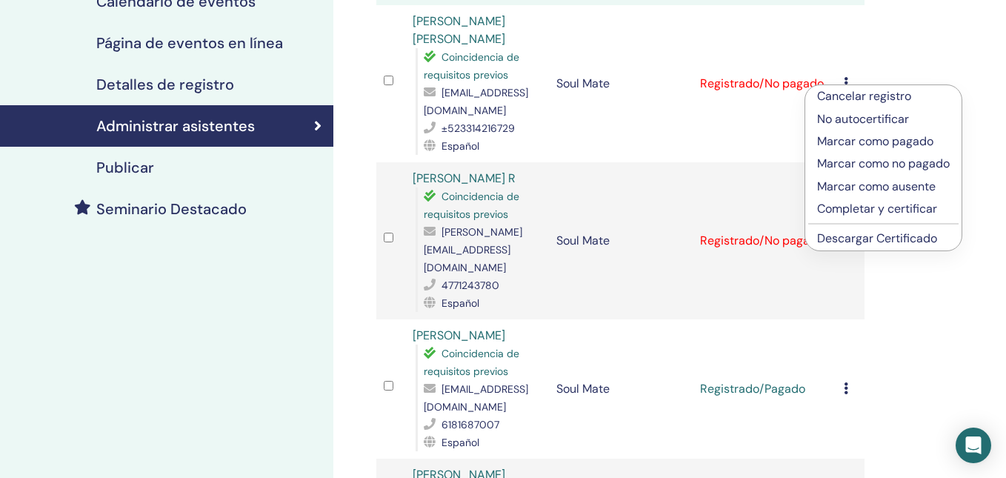
click at [857, 141] on p "Marcar como pagado" at bounding box center [883, 142] width 133 height 18
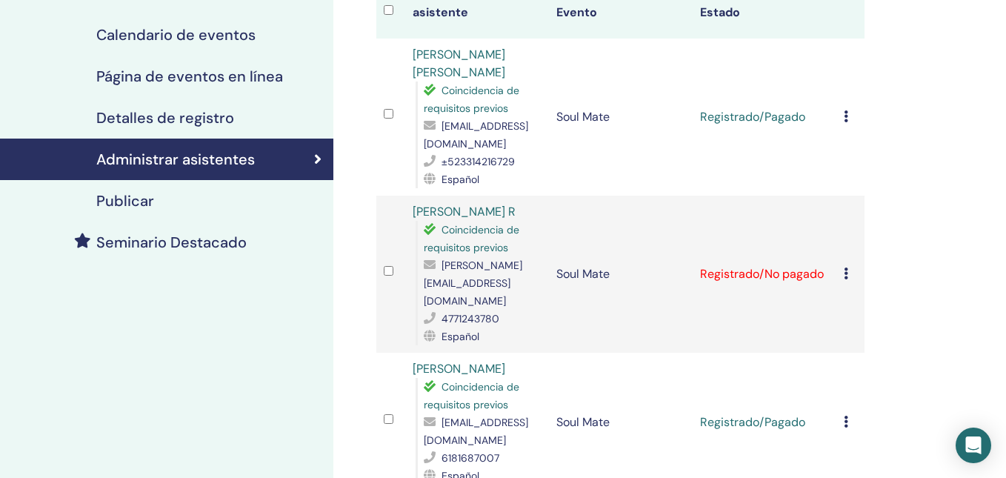
scroll to position [214, 0]
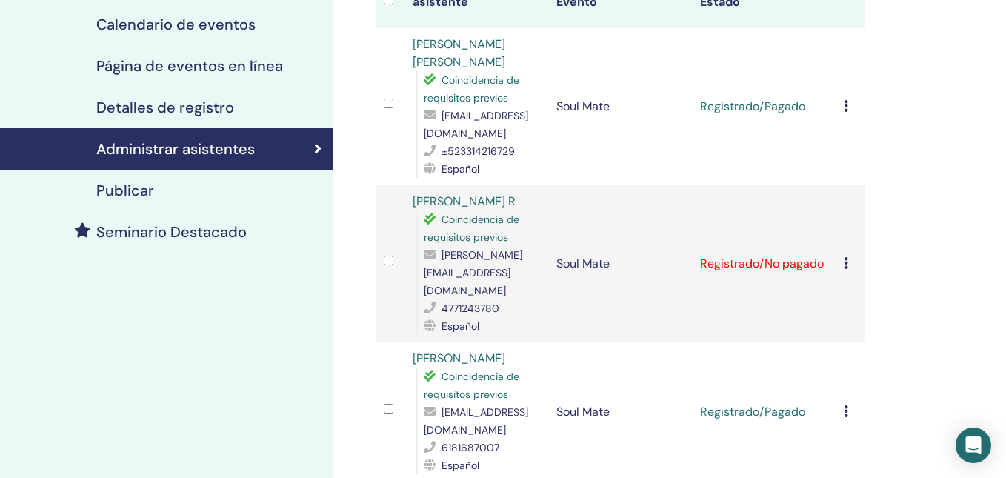
click at [847, 257] on icon at bounding box center [846, 263] width 4 height 12
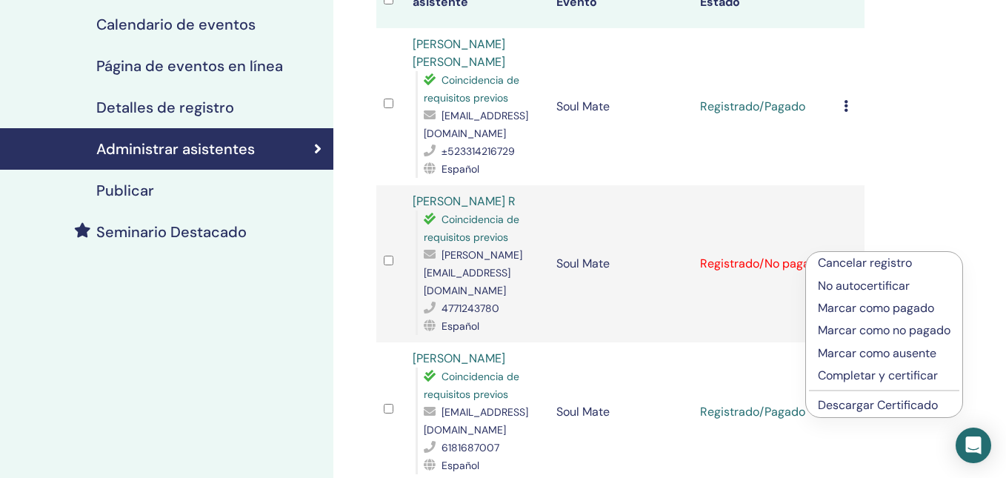
click at [844, 284] on p "No autocertificar" at bounding box center [884, 286] width 133 height 18
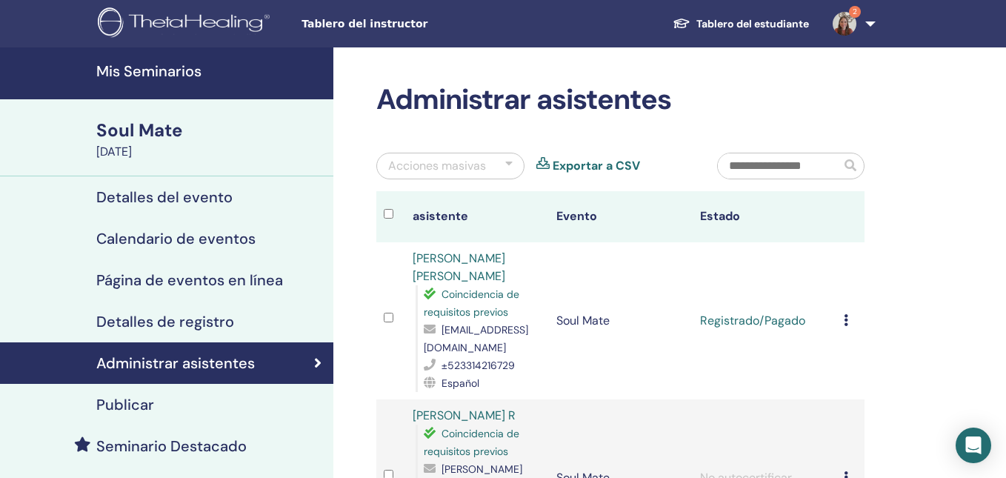
click at [196, 79] on h4 "Mis Seminarios" at bounding box center [210, 71] width 228 height 18
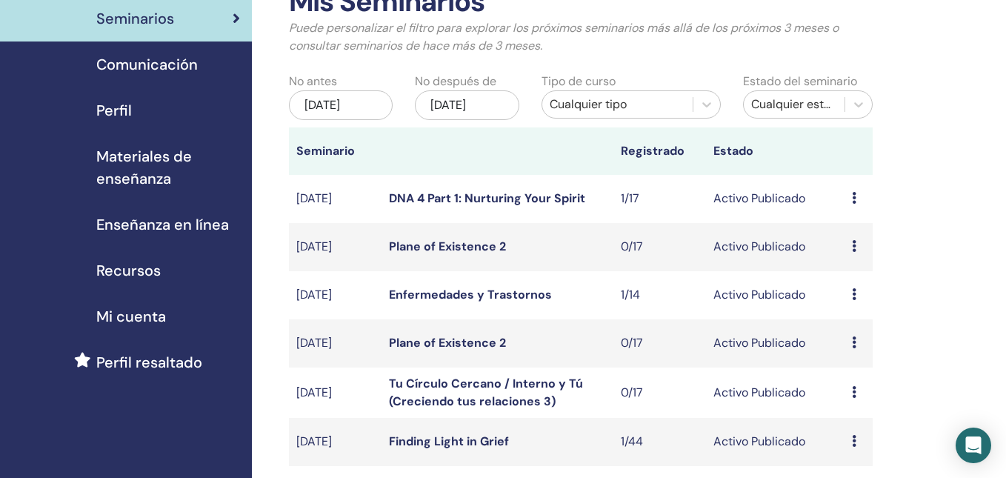
scroll to position [101, 0]
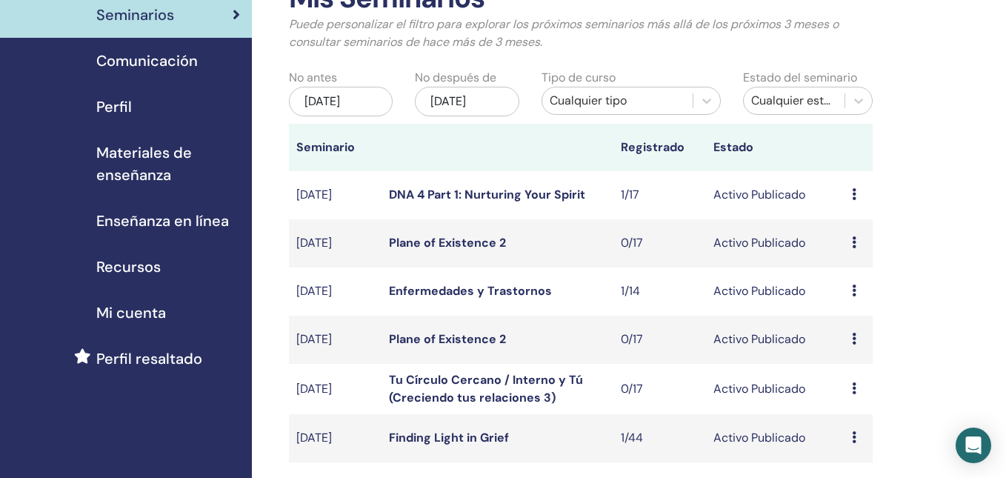
click at [852, 200] on icon at bounding box center [854, 194] width 4 height 12
click at [856, 266] on link "asistentes" at bounding box center [853, 263] width 56 height 16
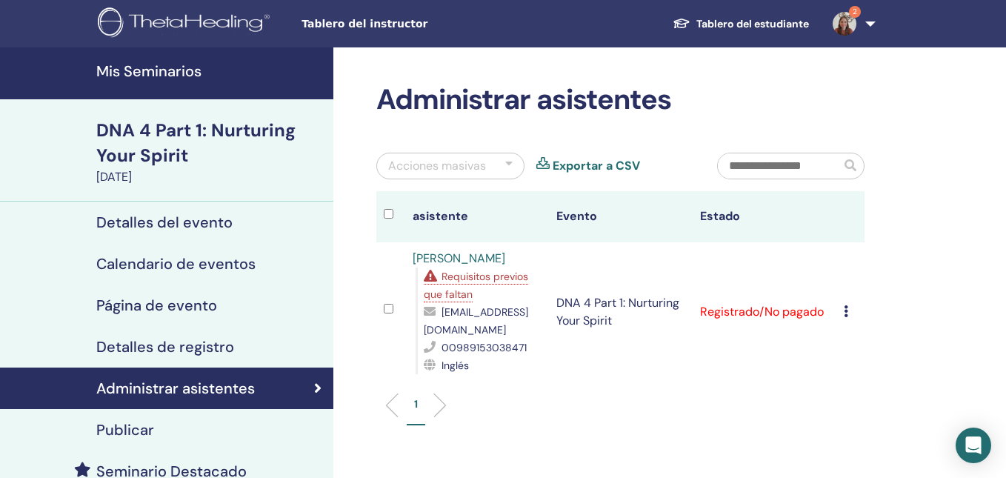
click at [513, 278] on span "Requisitos previos que faltan" at bounding box center [476, 285] width 104 height 31
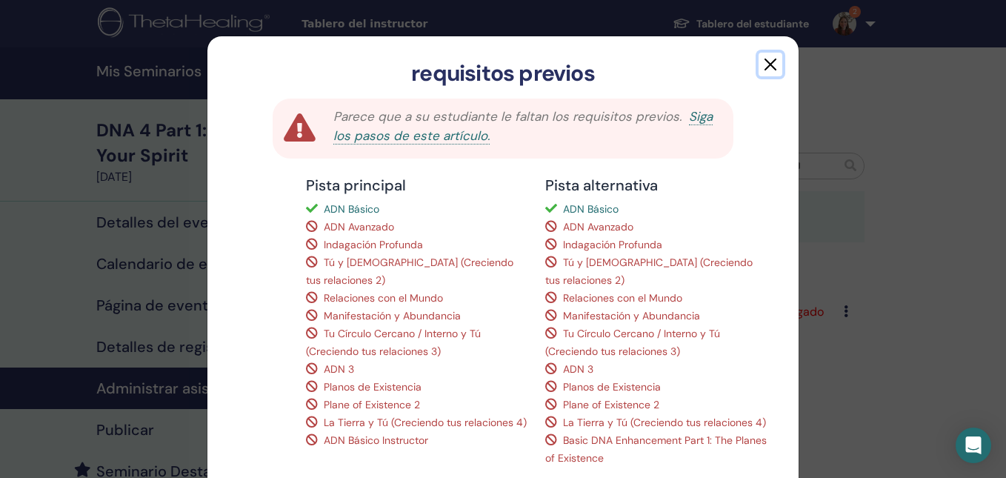
click at [771, 60] on button "button" at bounding box center [771, 65] width 24 height 24
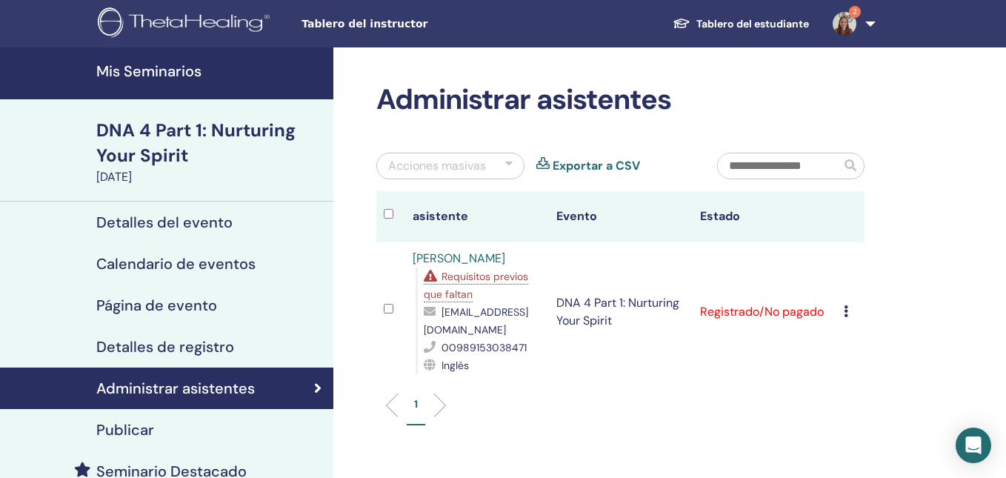
click at [847, 315] on div "Cancelar registro No autocertificar Marcar como pagado Marcar como no pagado Ma…" at bounding box center [851, 312] width 14 height 18
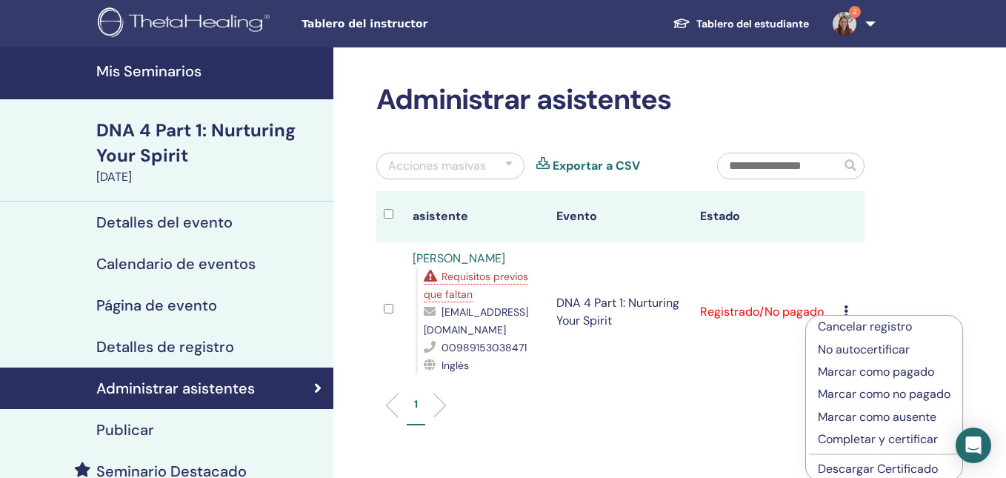
click at [843, 322] on p "Cancelar registro" at bounding box center [884, 327] width 133 height 18
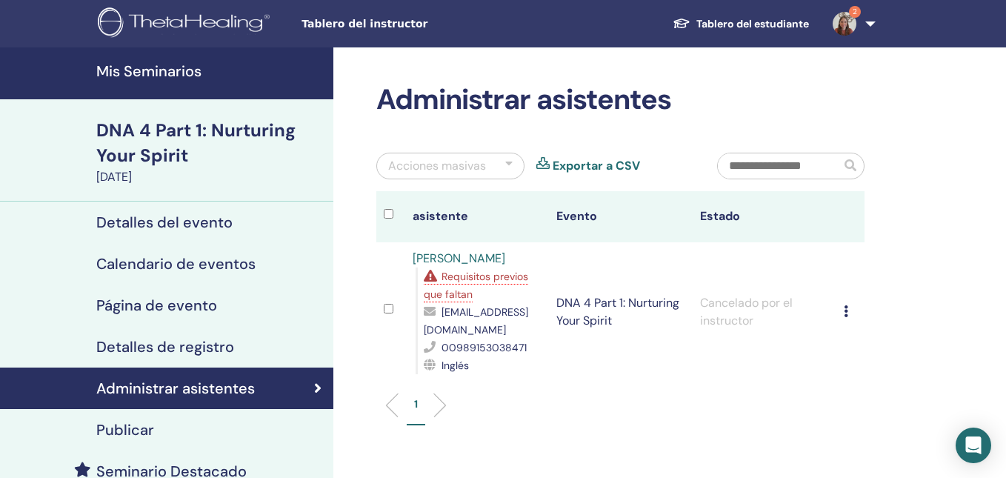
click at [853, 24] on img at bounding box center [845, 24] width 24 height 24
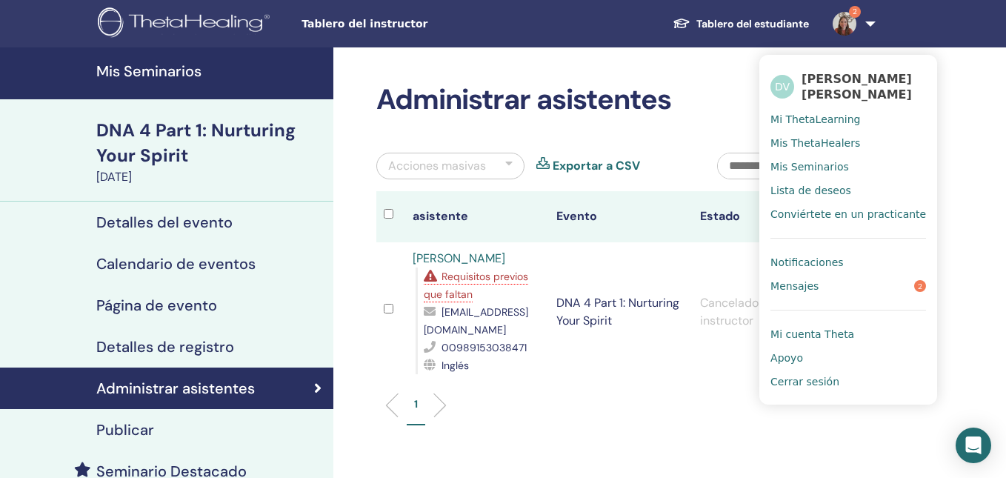
click at [286, 80] on link "Mis Seminarios" at bounding box center [166, 73] width 333 height 52
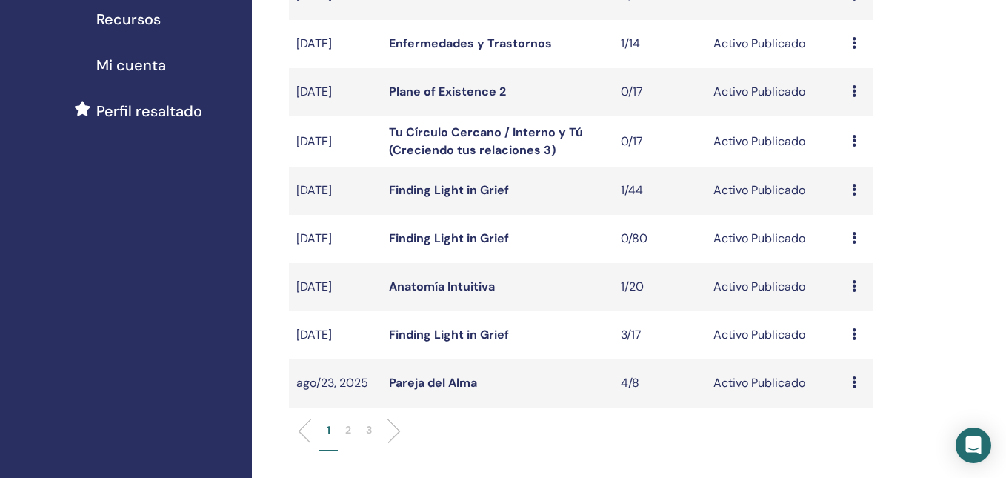
scroll to position [352, 0]
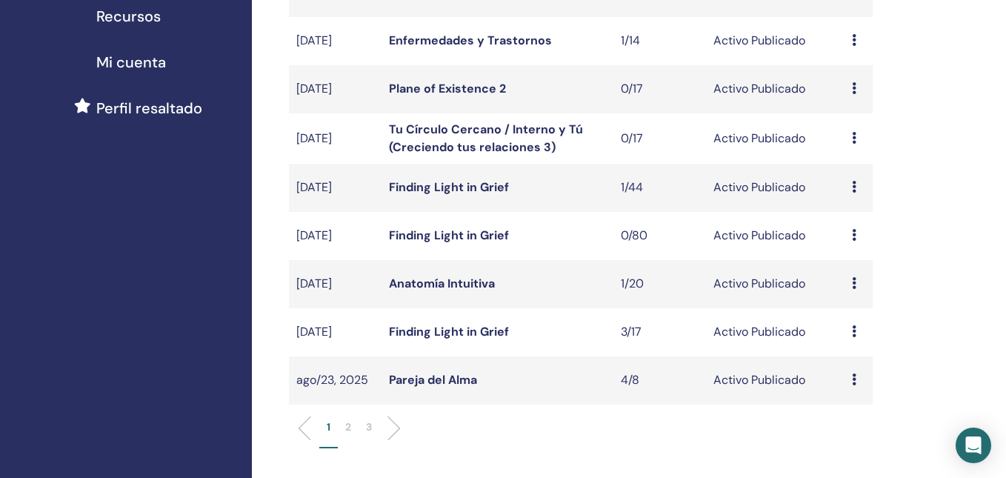
click at [853, 193] on icon at bounding box center [854, 187] width 4 height 12
click at [850, 256] on link "asistentes" at bounding box center [853, 261] width 56 height 16
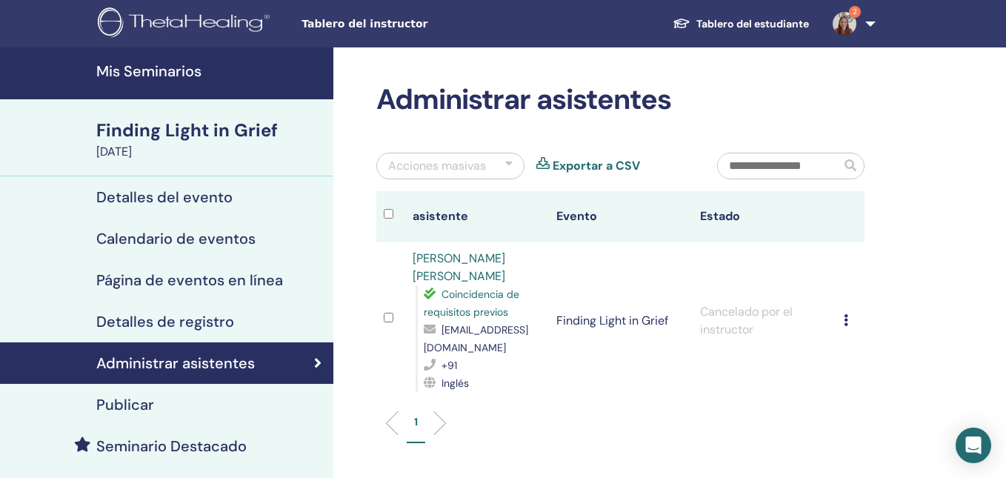
click at [845, 22] on img at bounding box center [845, 24] width 24 height 24
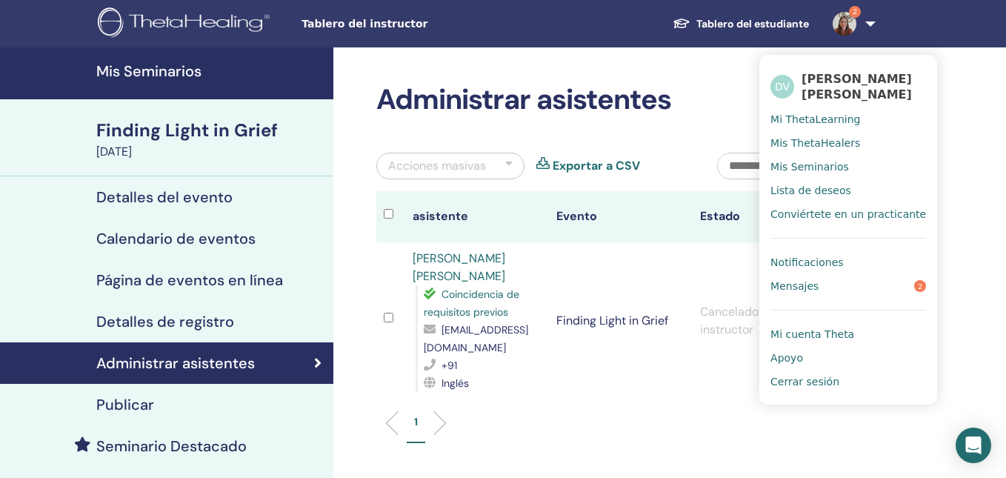
click at [826, 261] on span "Notificaciones" at bounding box center [806, 262] width 73 height 13
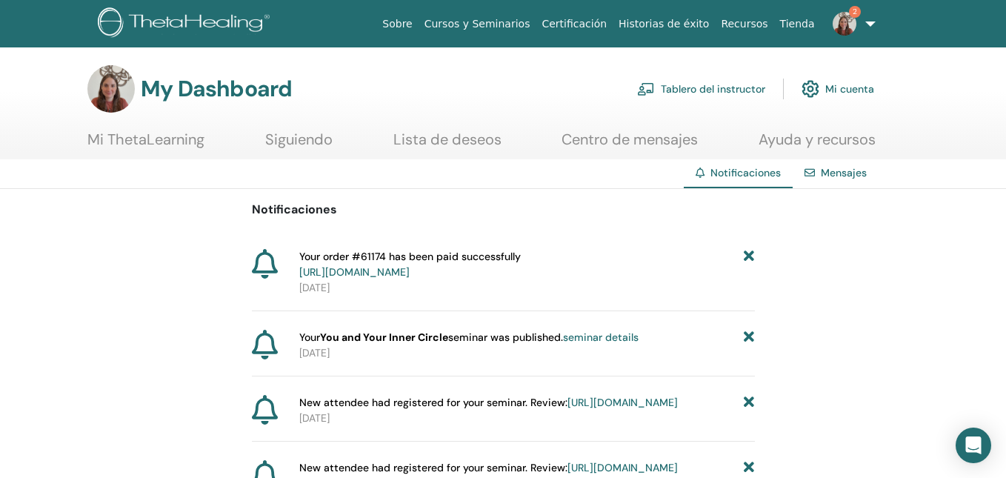
click at [700, 85] on link "Tablero del instructor" at bounding box center [701, 89] width 128 height 33
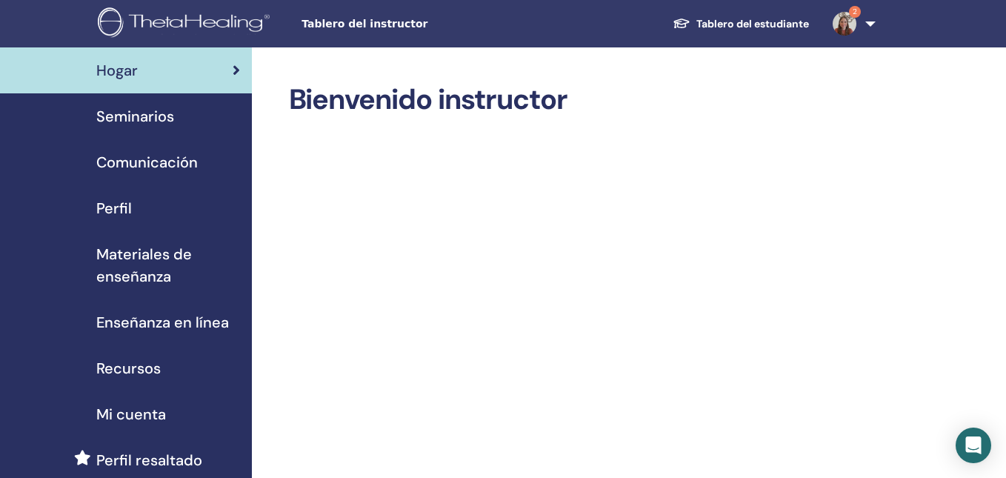
click at [169, 119] on span "Seminarios" at bounding box center [135, 116] width 78 height 22
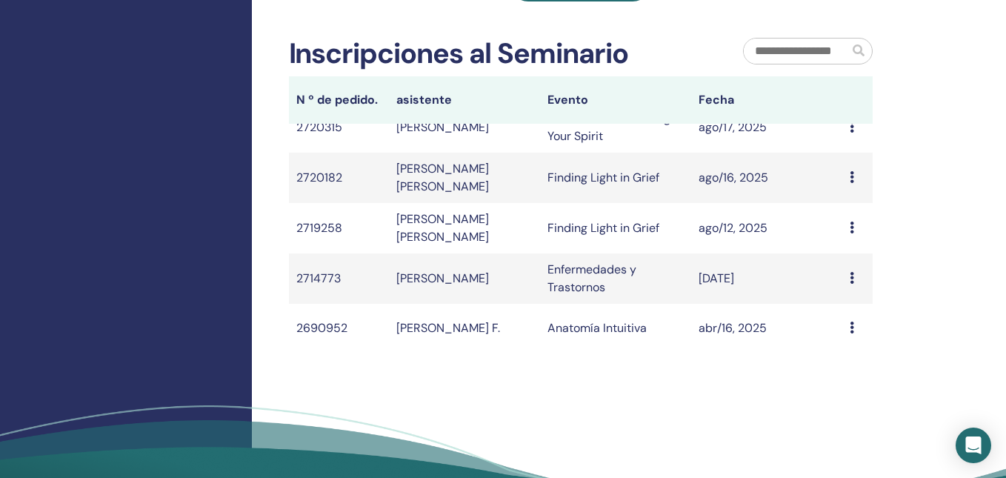
scroll to position [316, 0]
click at [854, 335] on div "Message" at bounding box center [858, 327] width 16 height 18
click at [430, 339] on td "Cristobal Córdova F." at bounding box center [464, 326] width 151 height 48
click at [336, 334] on td "2690952" at bounding box center [339, 326] width 101 height 48
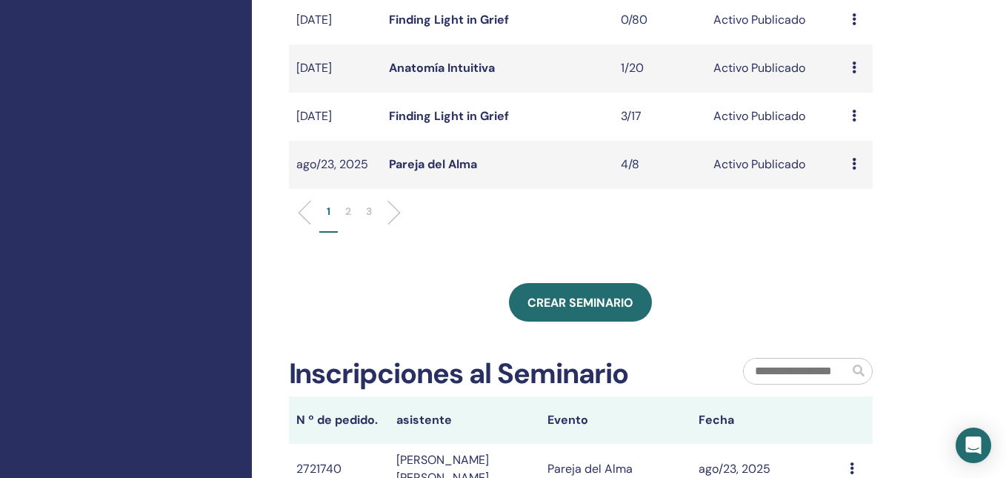
scroll to position [0, 0]
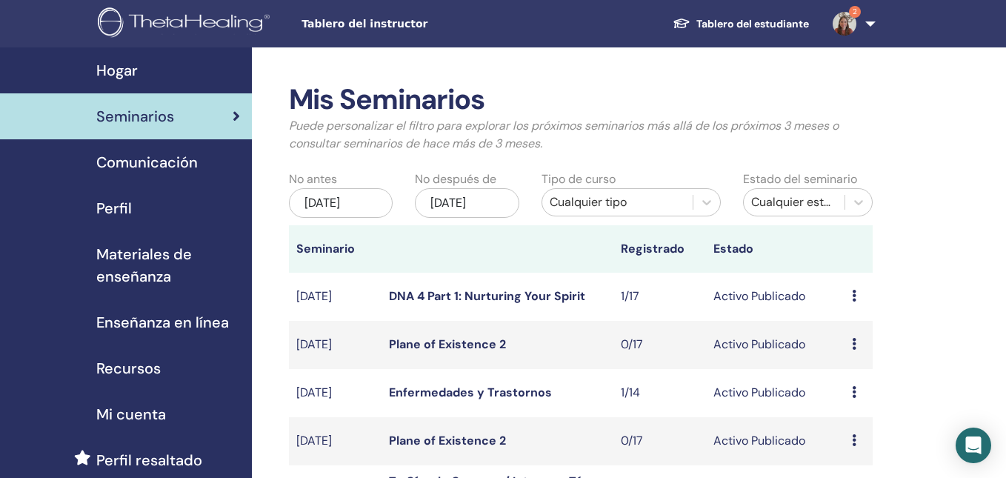
click at [845, 21] on img at bounding box center [845, 24] width 24 height 24
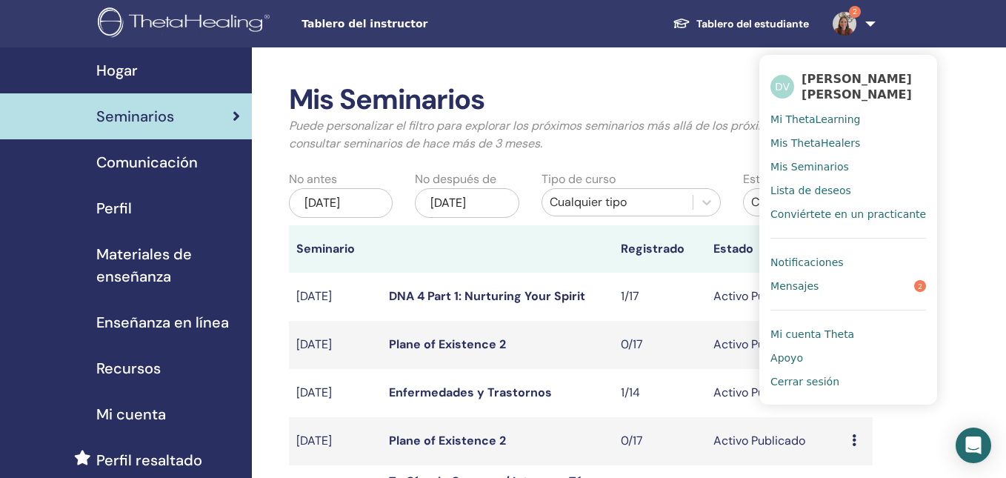
click at [850, 291] on link "Mensajes 2" at bounding box center [848, 286] width 156 height 24
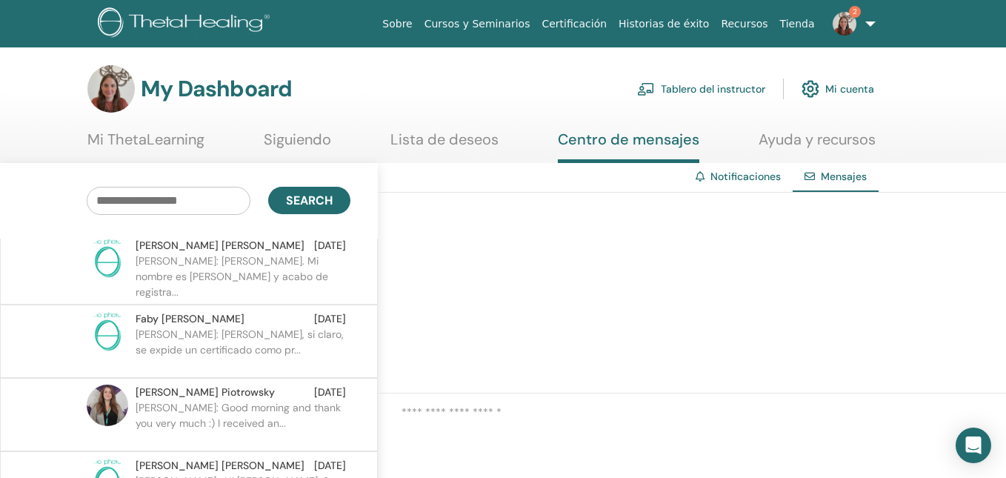
scroll to position [296, 0]
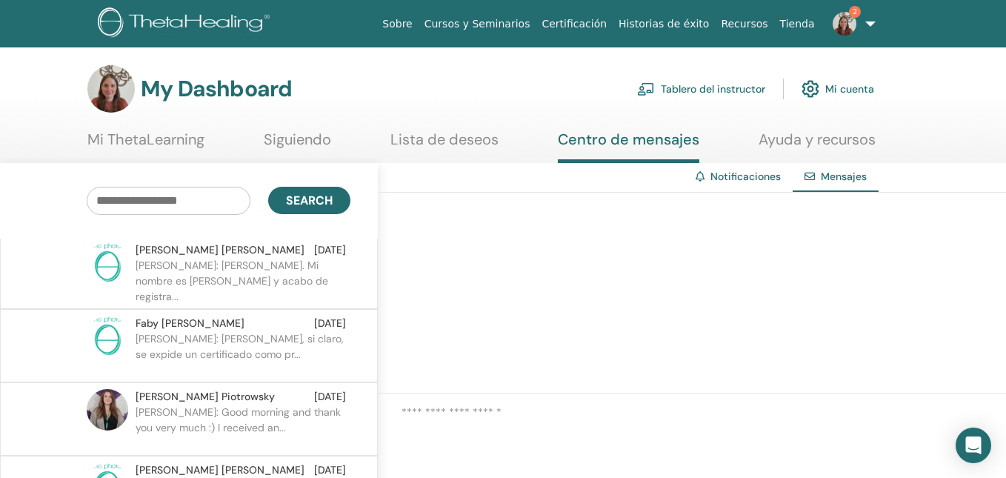
click at [344, 290] on p "[PERSON_NAME]: [PERSON_NAME]. Mi nombre es [PERSON_NAME] y acabo de registra..." at bounding box center [243, 280] width 215 height 44
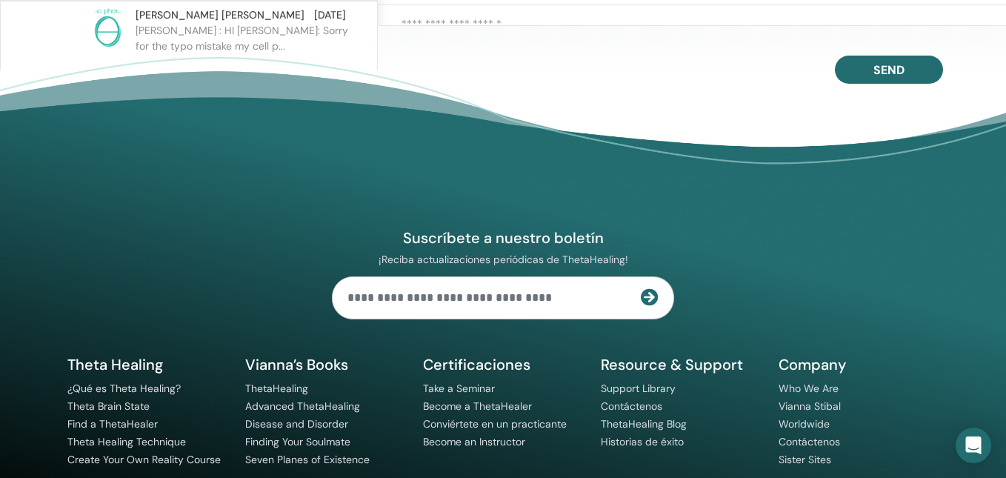
scroll to position [564, 0]
